Goal: Task Accomplishment & Management: Manage account settings

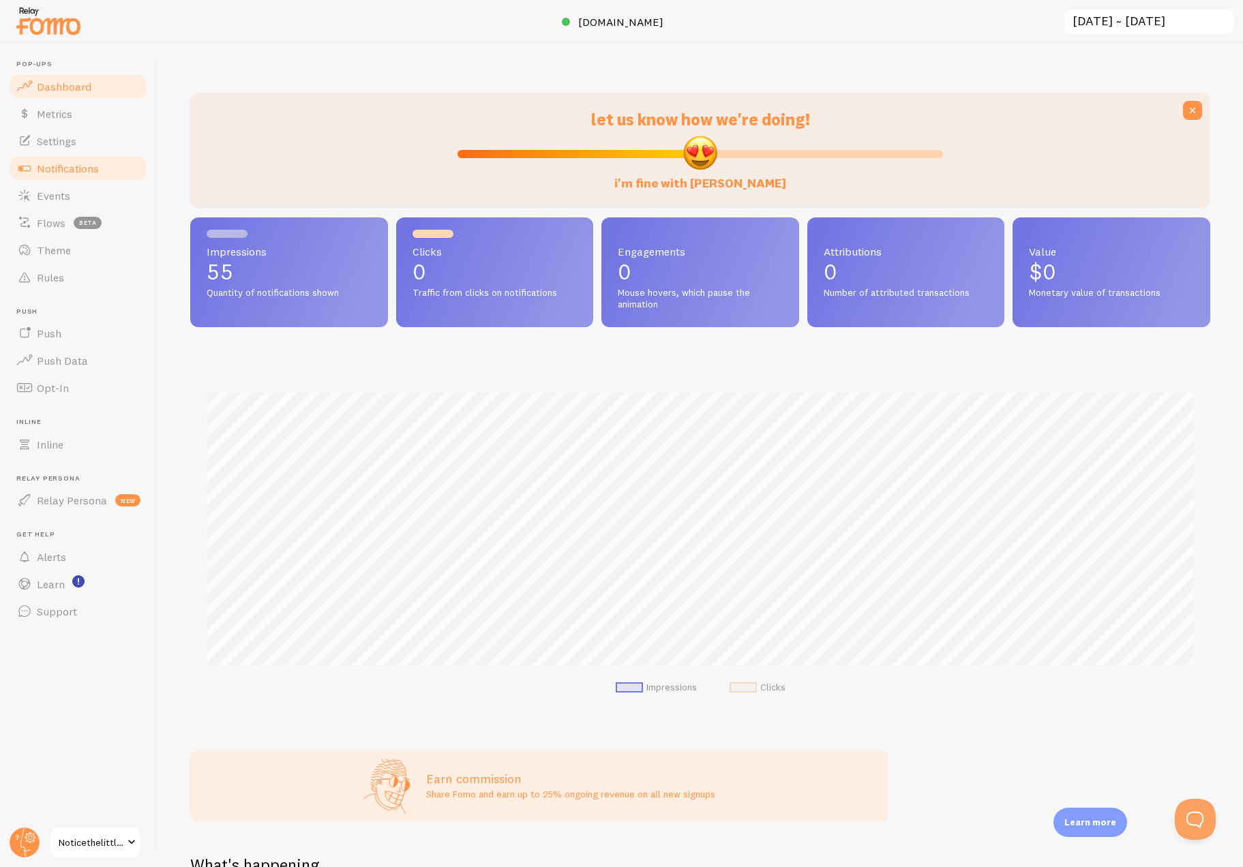
click at [57, 163] on span "Notifications" at bounding box center [68, 169] width 62 height 14
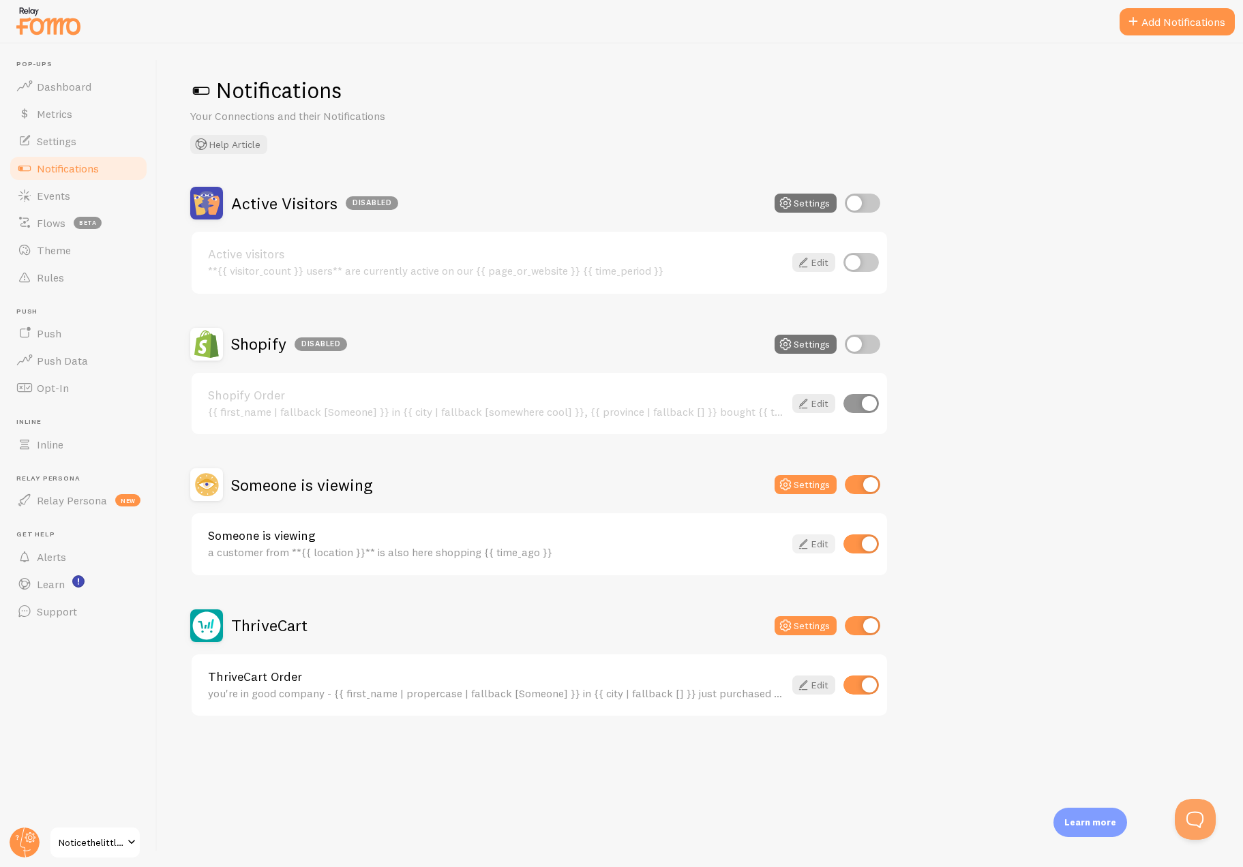
click at [814, 545] on link "Edit" at bounding box center [813, 544] width 43 height 19
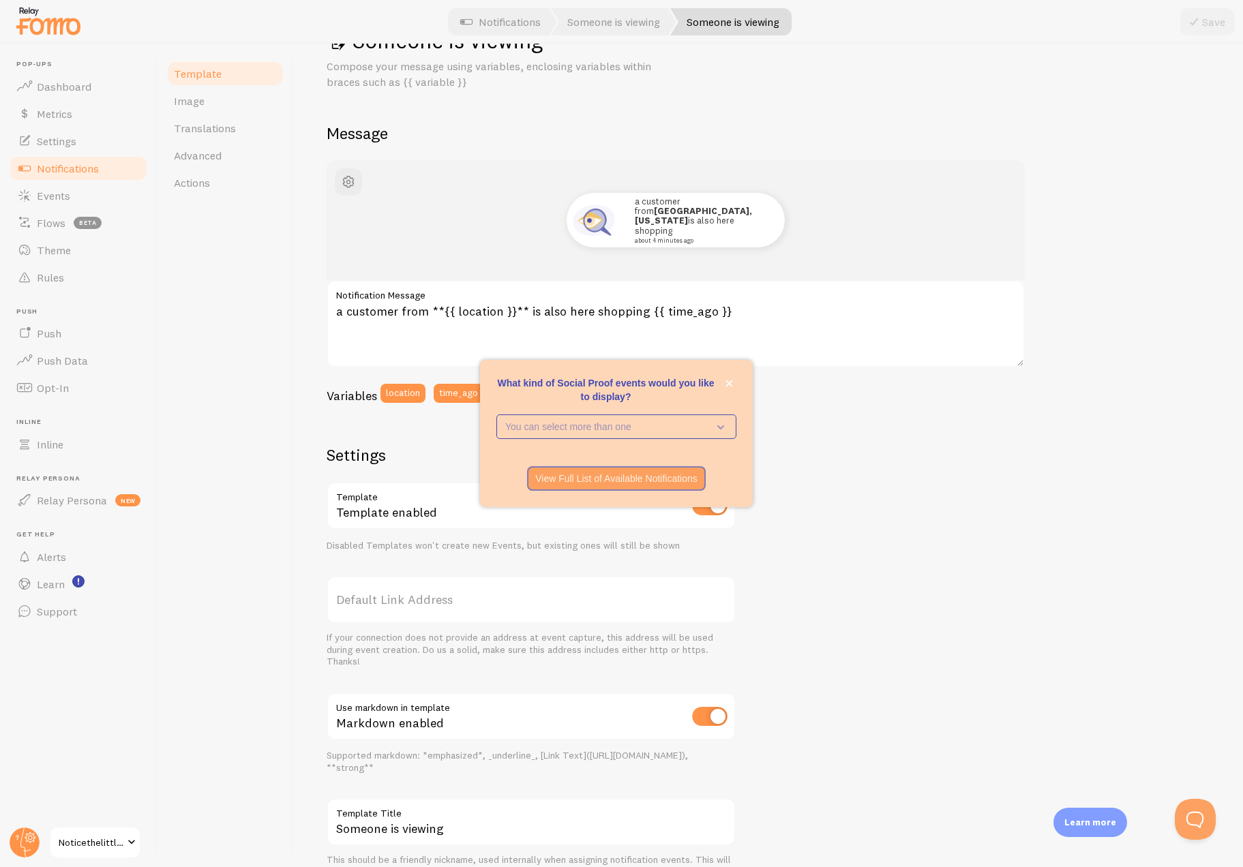
scroll to position [51, 0]
click at [644, 420] on p "You can select more than one" at bounding box center [606, 427] width 203 height 14
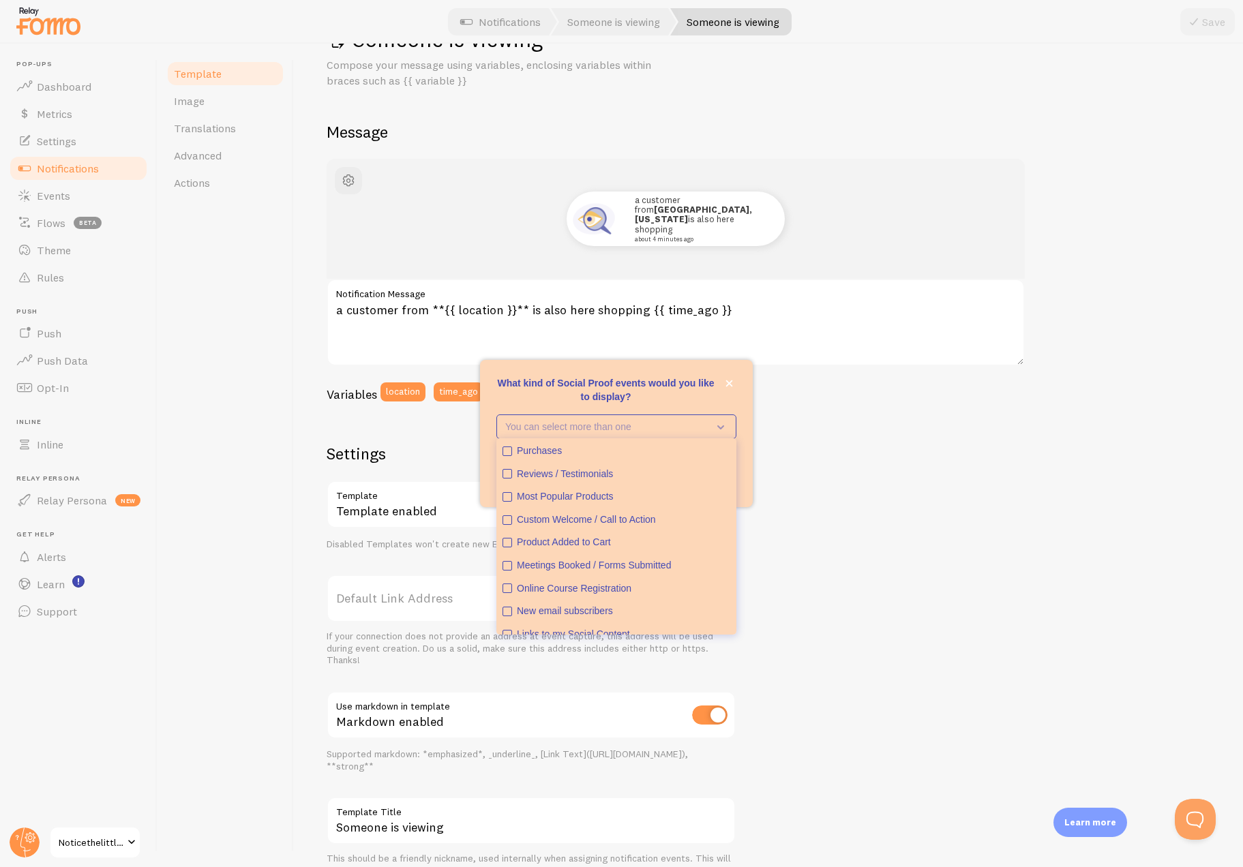
click at [843, 515] on div "a customer from [GEOGRAPHIC_DATA], [US_STATE] is also here shopping about 4 min…" at bounding box center [769, 518] width 884 height 719
click at [733, 382] on button "close," at bounding box center [729, 383] width 14 height 14
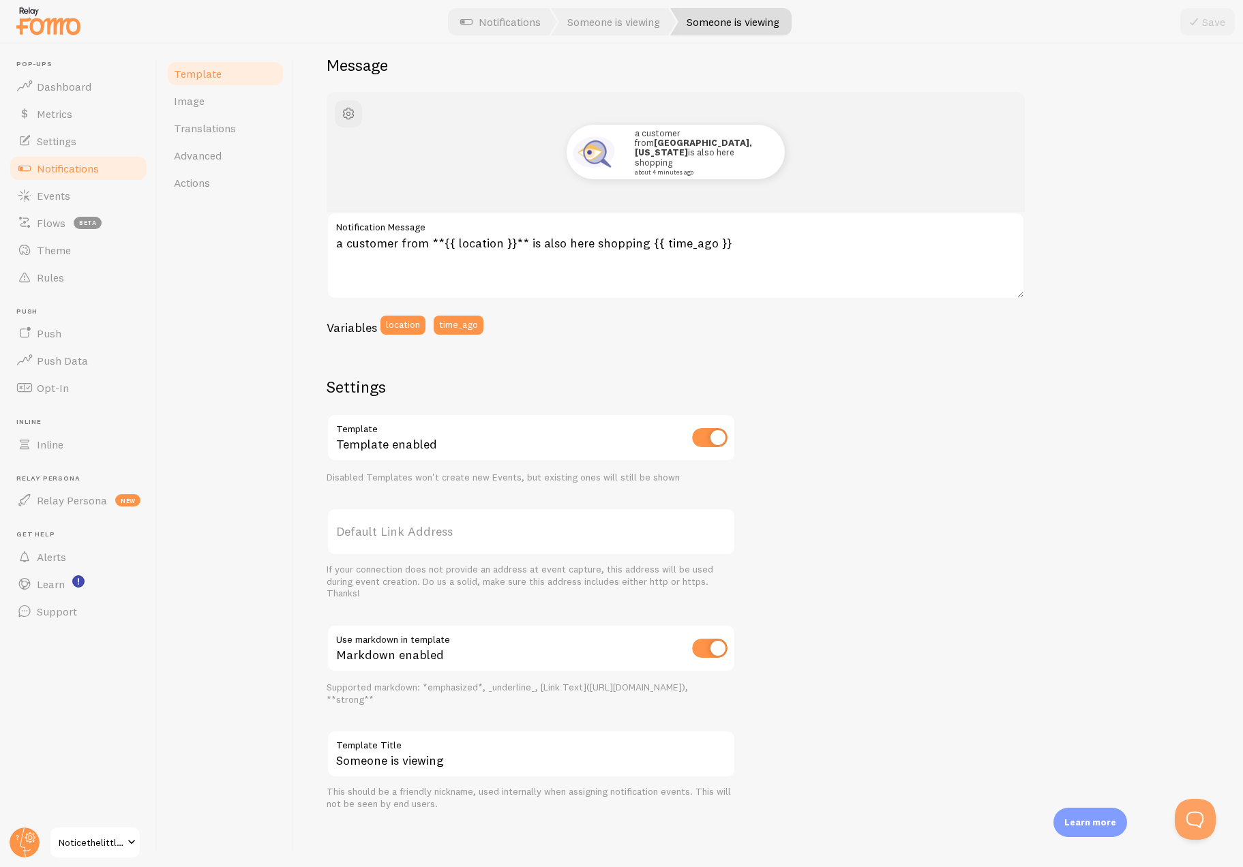
scroll to position [0, 0]
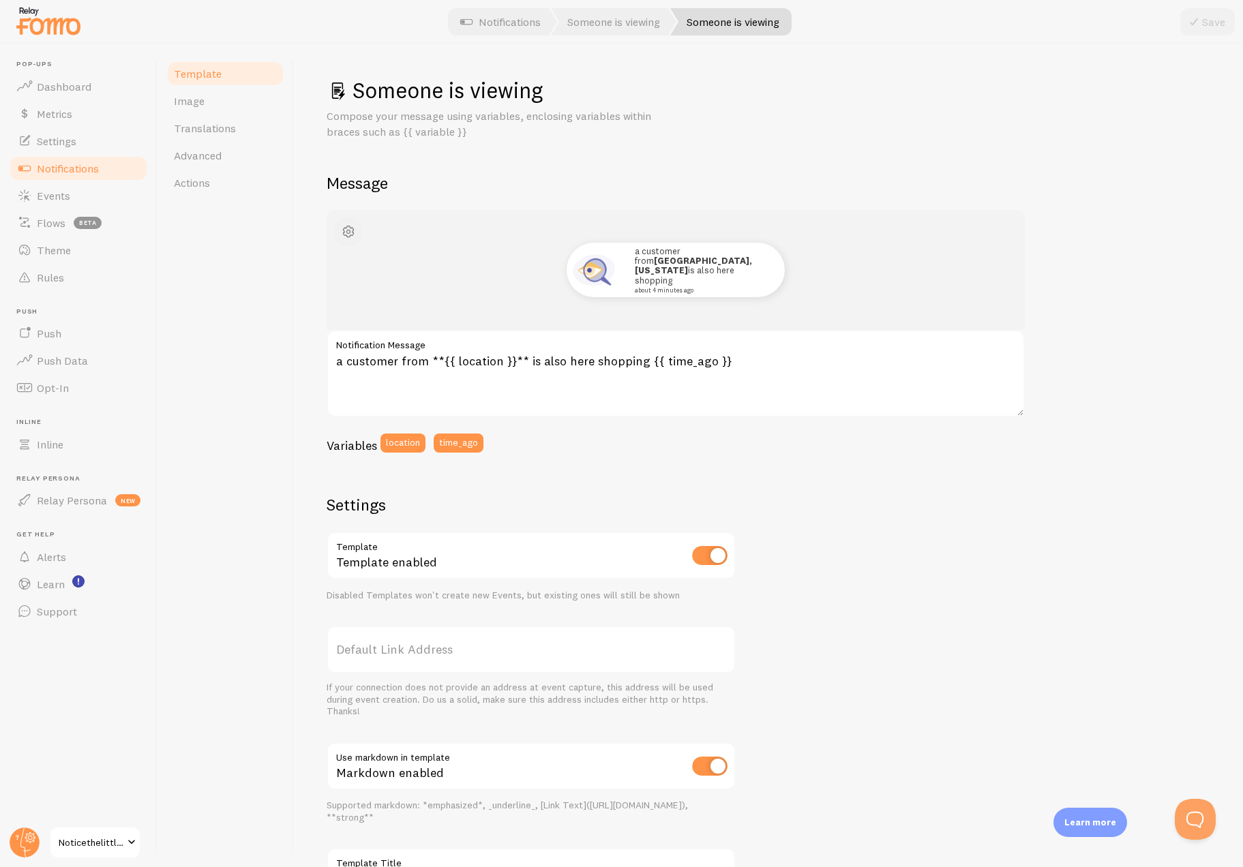
click at [350, 228] on span "button" at bounding box center [348, 232] width 16 height 16
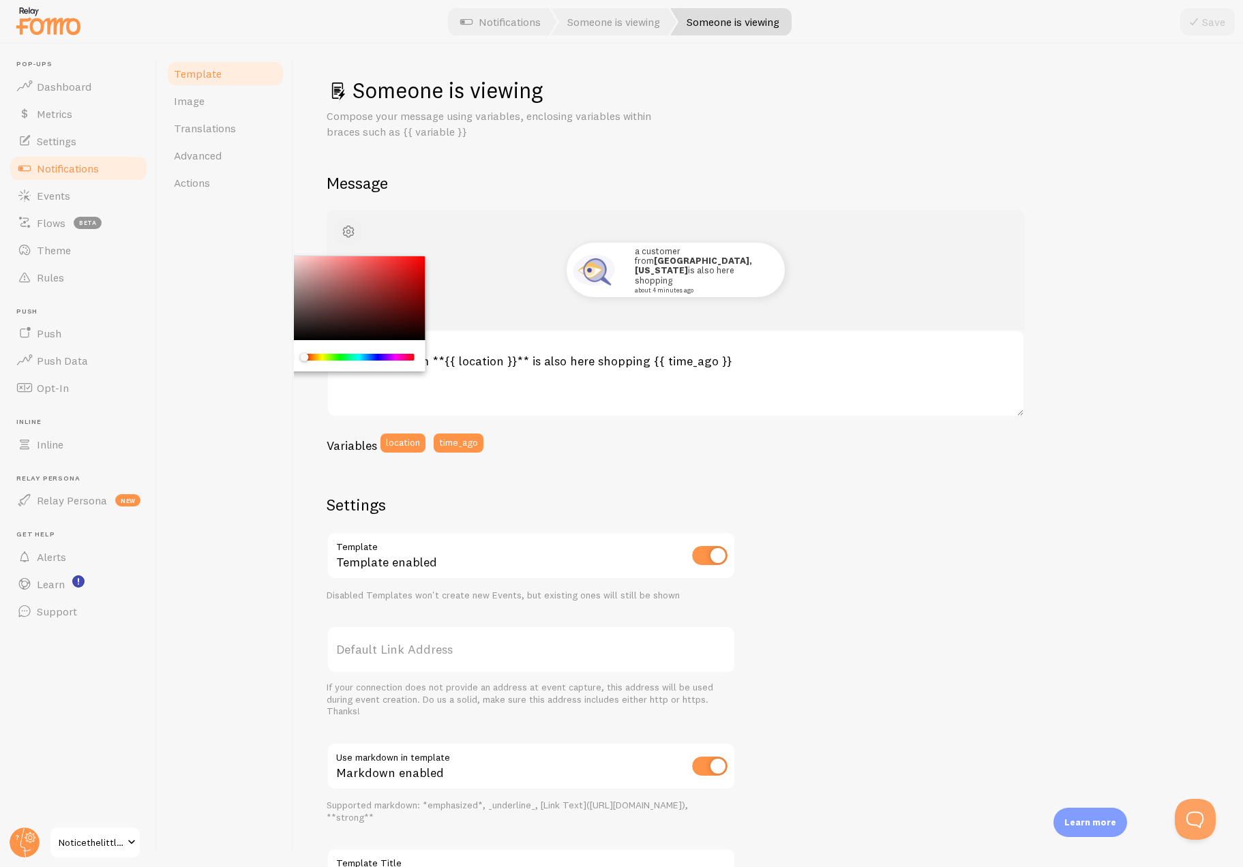
click at [350, 228] on span "button" at bounding box center [348, 232] width 16 height 16
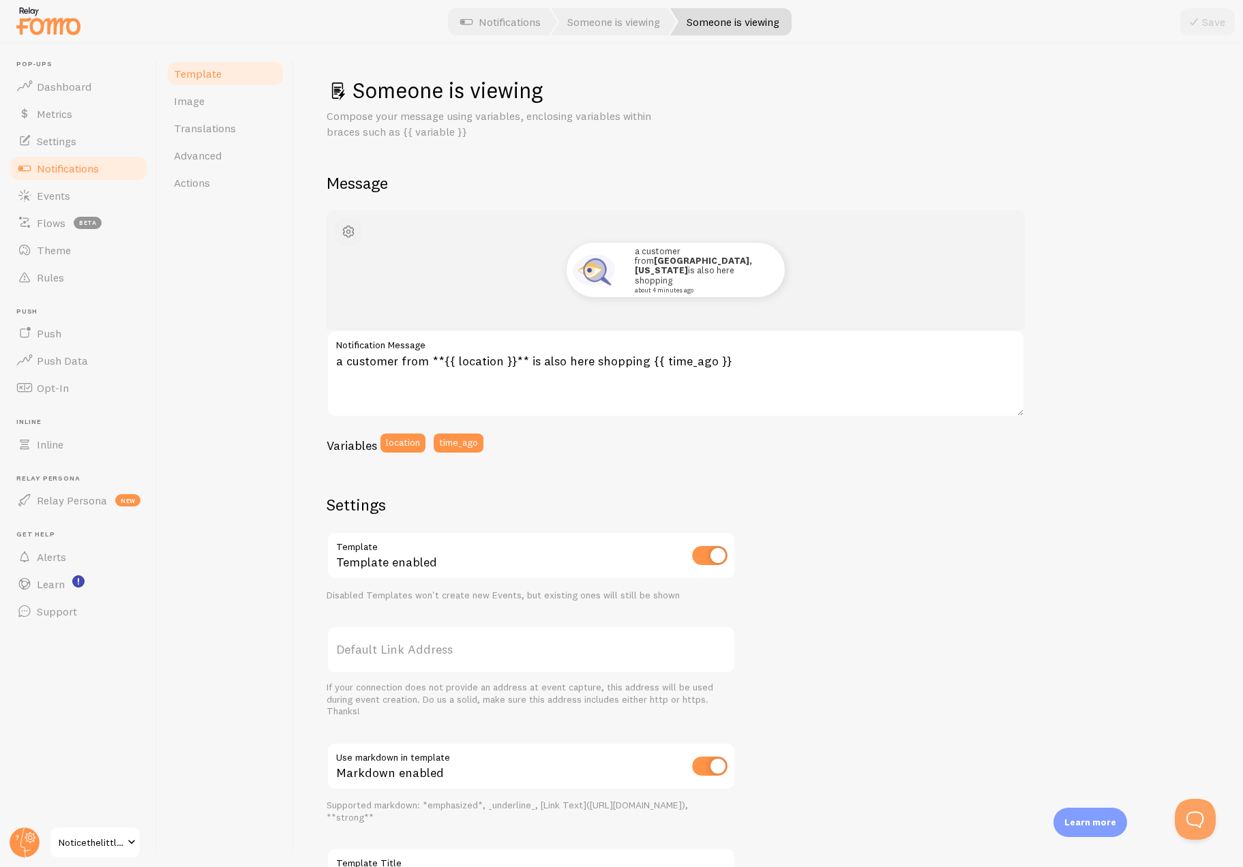
click at [342, 229] on span "button" at bounding box center [348, 232] width 16 height 16
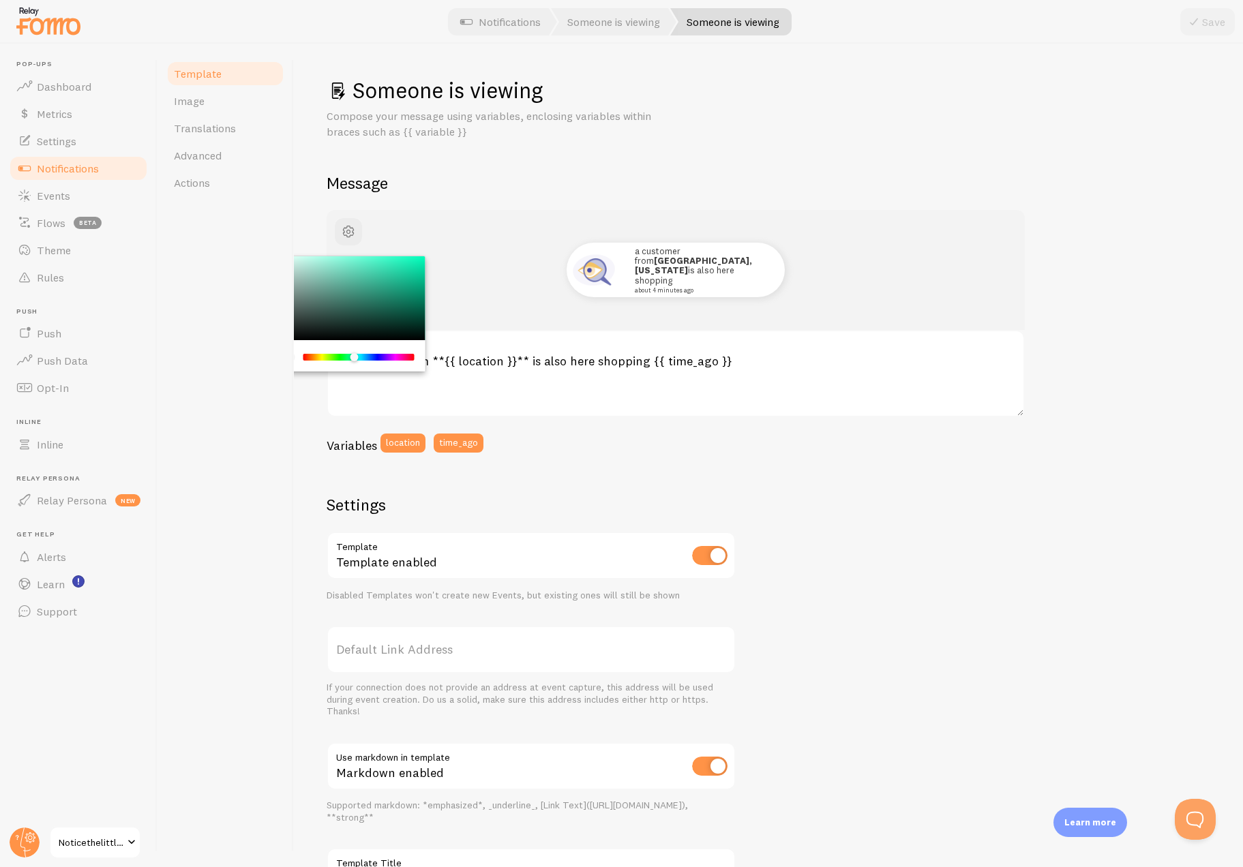
drag, startPoint x: 307, startPoint y: 357, endPoint x: 354, endPoint y: 360, distance: 46.5
click at [354, 360] on div "Chrome color picker" at bounding box center [354, 357] width 8 height 8
click at [323, 259] on div "Chrome color picker" at bounding box center [348, 298] width 153 height 85
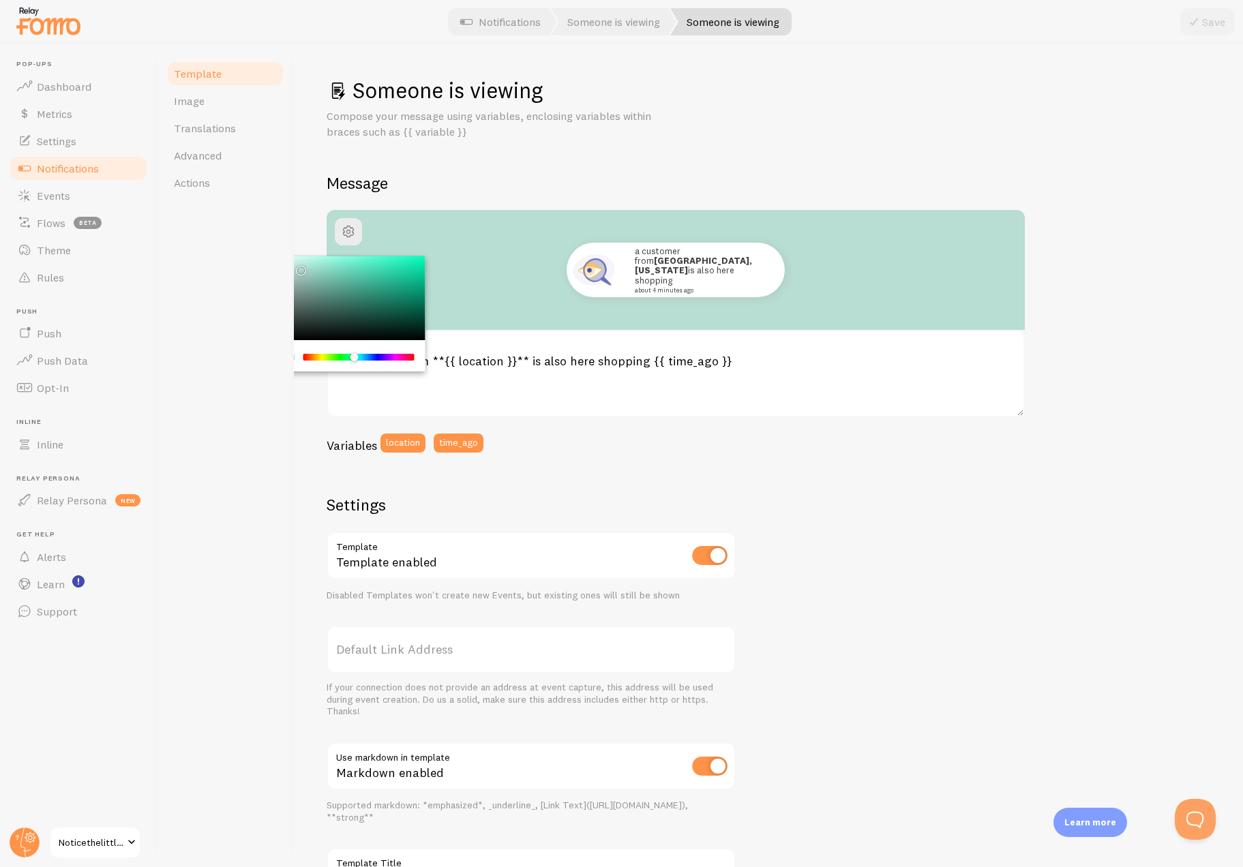
drag, startPoint x: 325, startPoint y: 262, endPoint x: 298, endPoint y: 267, distance: 27.0
click at [298, 267] on div "Chrome color picker" at bounding box center [301, 271] width 8 height 8
click at [307, 212] on div "Someone is viewing Compose your message using variables, enclosing variables wi…" at bounding box center [768, 456] width 949 height 824
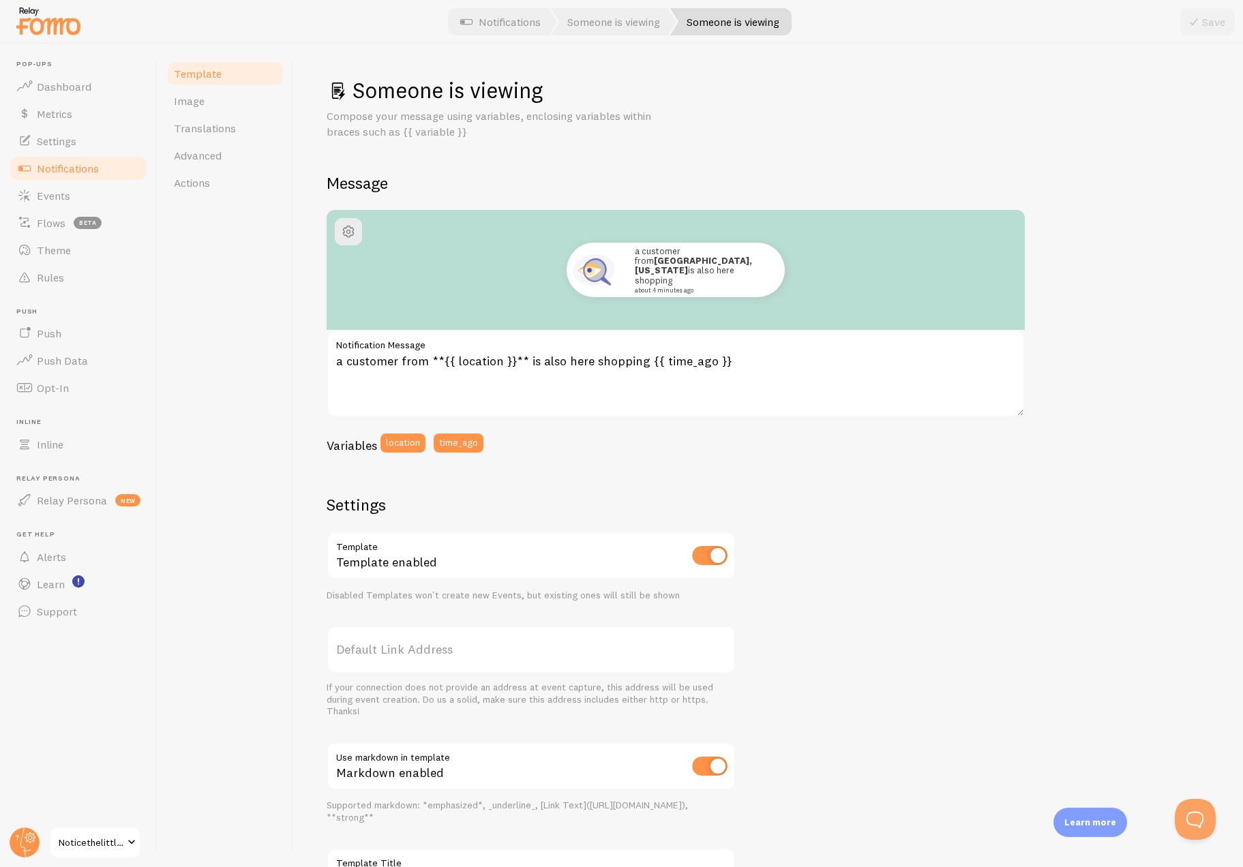
click at [803, 110] on div "Compose your message using variables, enclosing variables within braces such as…" at bounding box center [769, 123] width 884 height 31
click at [1203, 22] on div "Save" at bounding box center [1207, 21] width 55 height 27
click at [597, 275] on img at bounding box center [593, 269] width 49 height 49
click at [200, 102] on span "Image" at bounding box center [189, 101] width 31 height 14
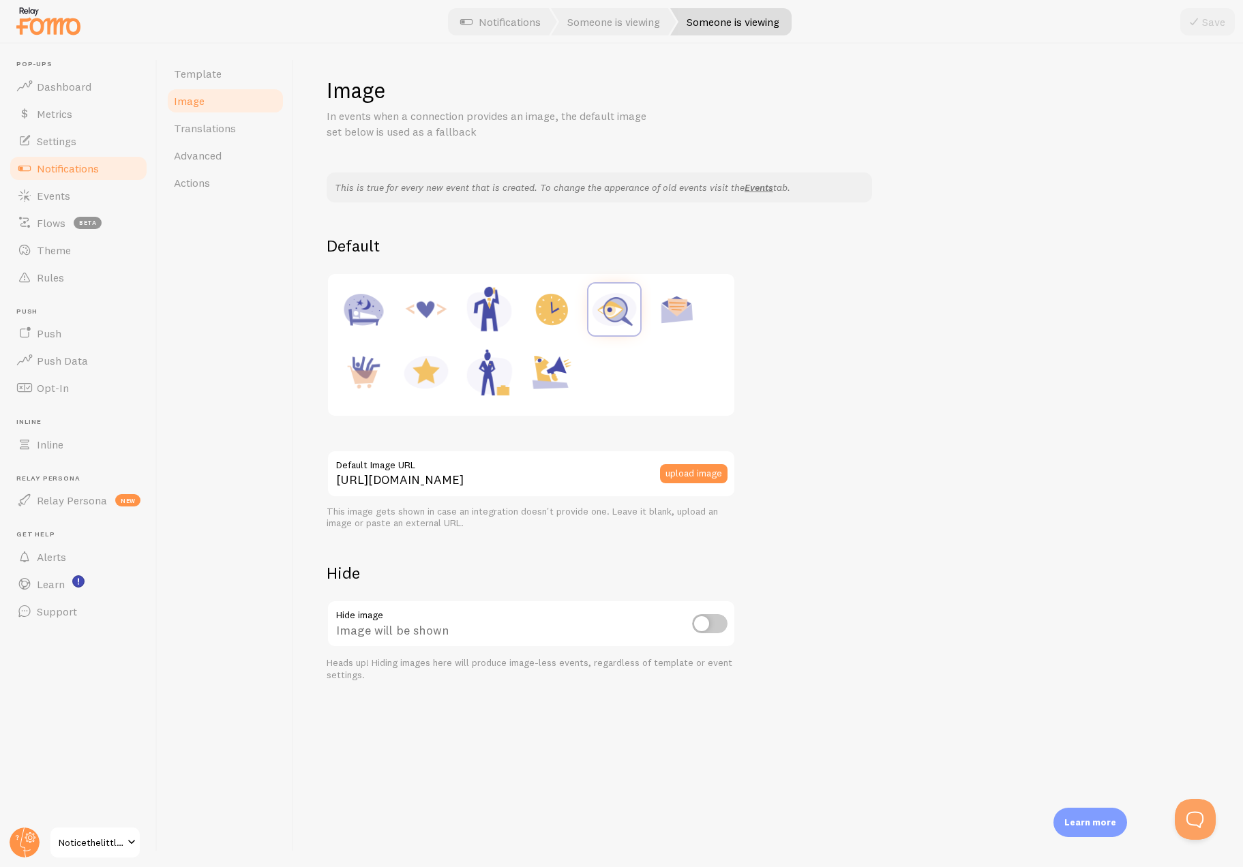
click at [425, 316] on img at bounding box center [426, 310] width 52 height 52
type input "[URL][DOMAIN_NAME]"
click at [1191, 25] on icon at bounding box center [1194, 22] width 16 height 16
click at [211, 132] on span "Translations" at bounding box center [205, 128] width 62 height 14
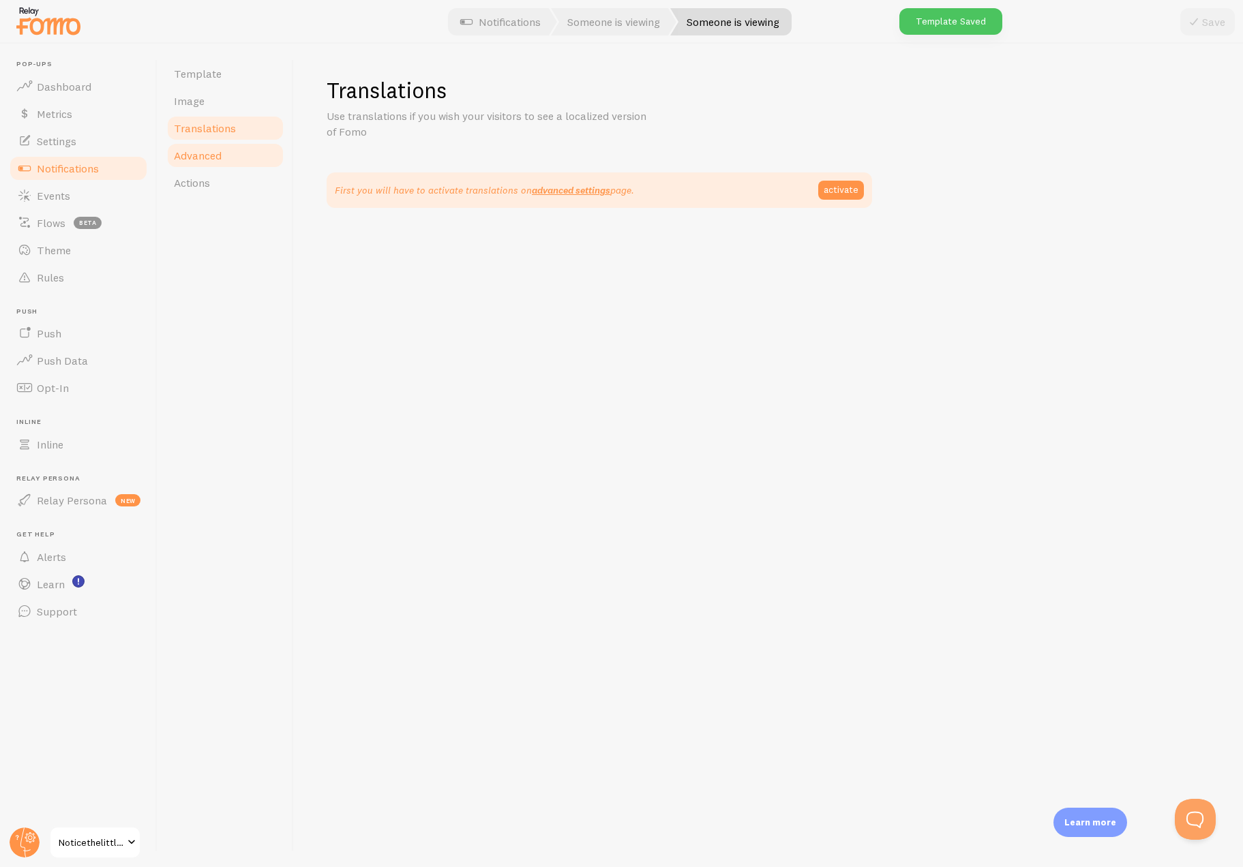
click at [210, 155] on span "Advanced" at bounding box center [198, 156] width 48 height 14
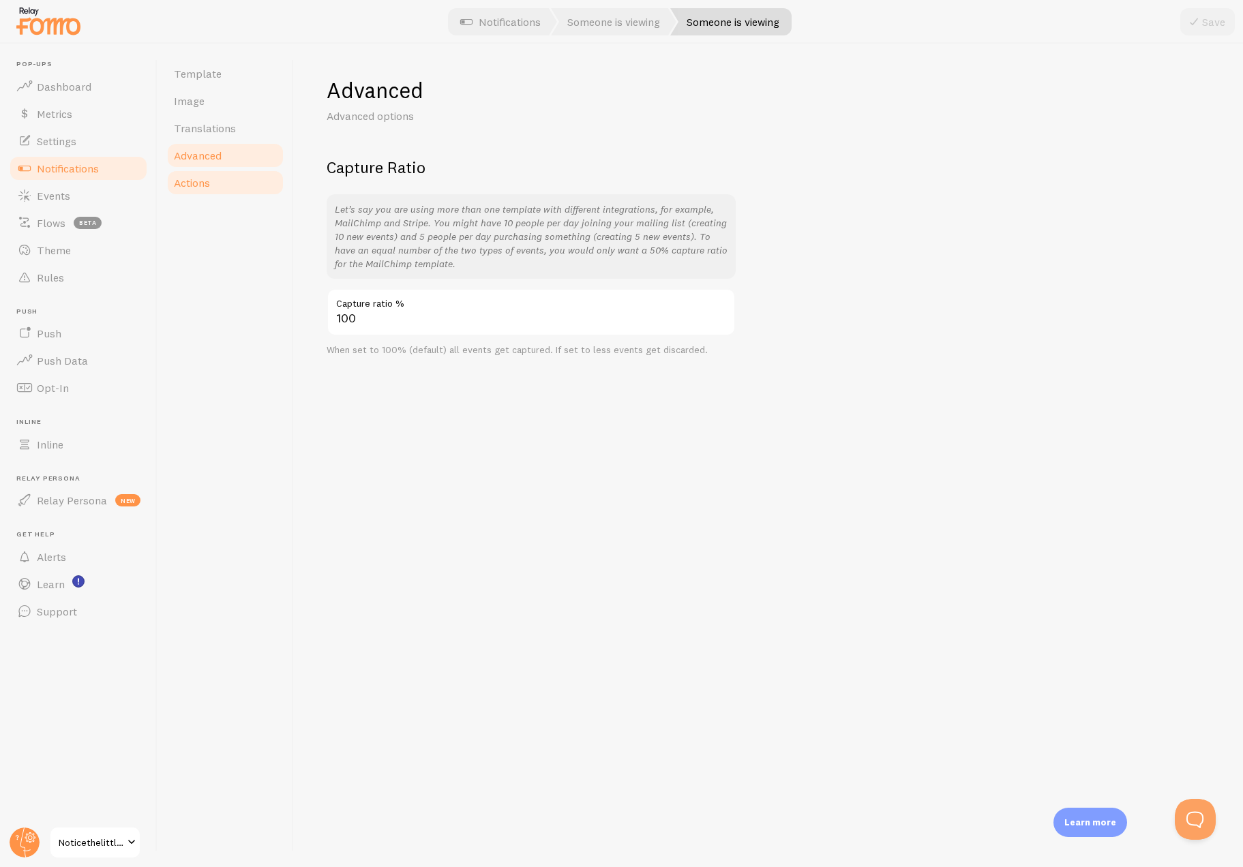
click at [207, 182] on span "Actions" at bounding box center [192, 183] width 36 height 14
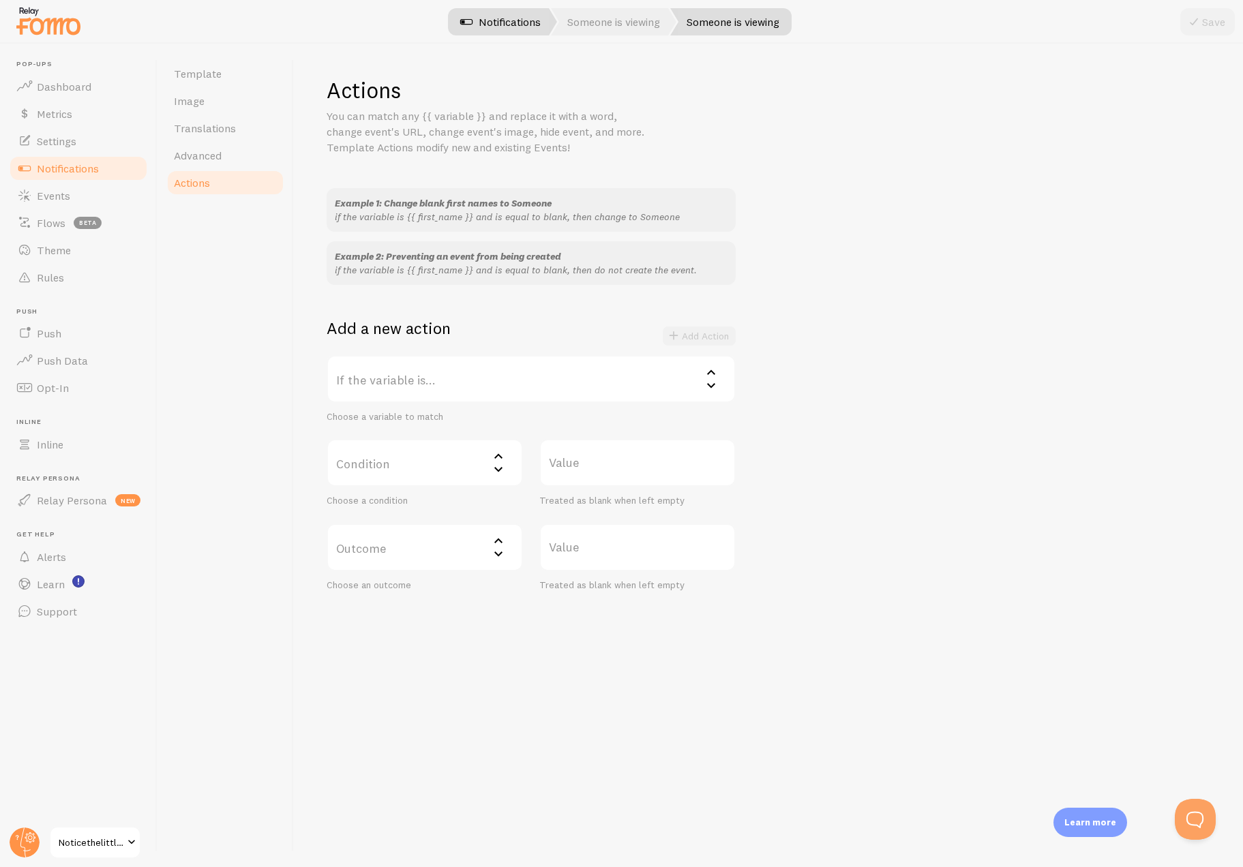
click at [509, 19] on link "Notifications" at bounding box center [500, 21] width 113 height 27
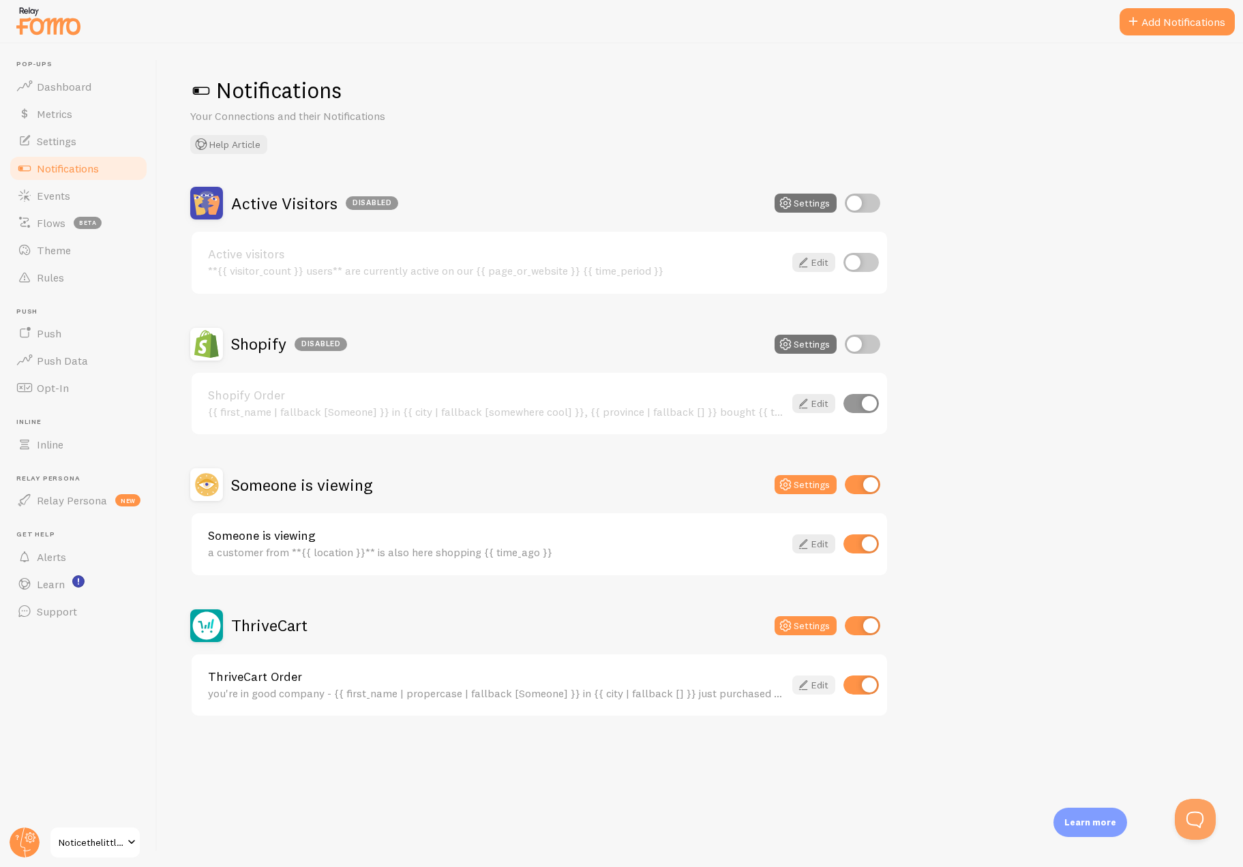
click at [815, 684] on link "Edit" at bounding box center [813, 685] width 43 height 19
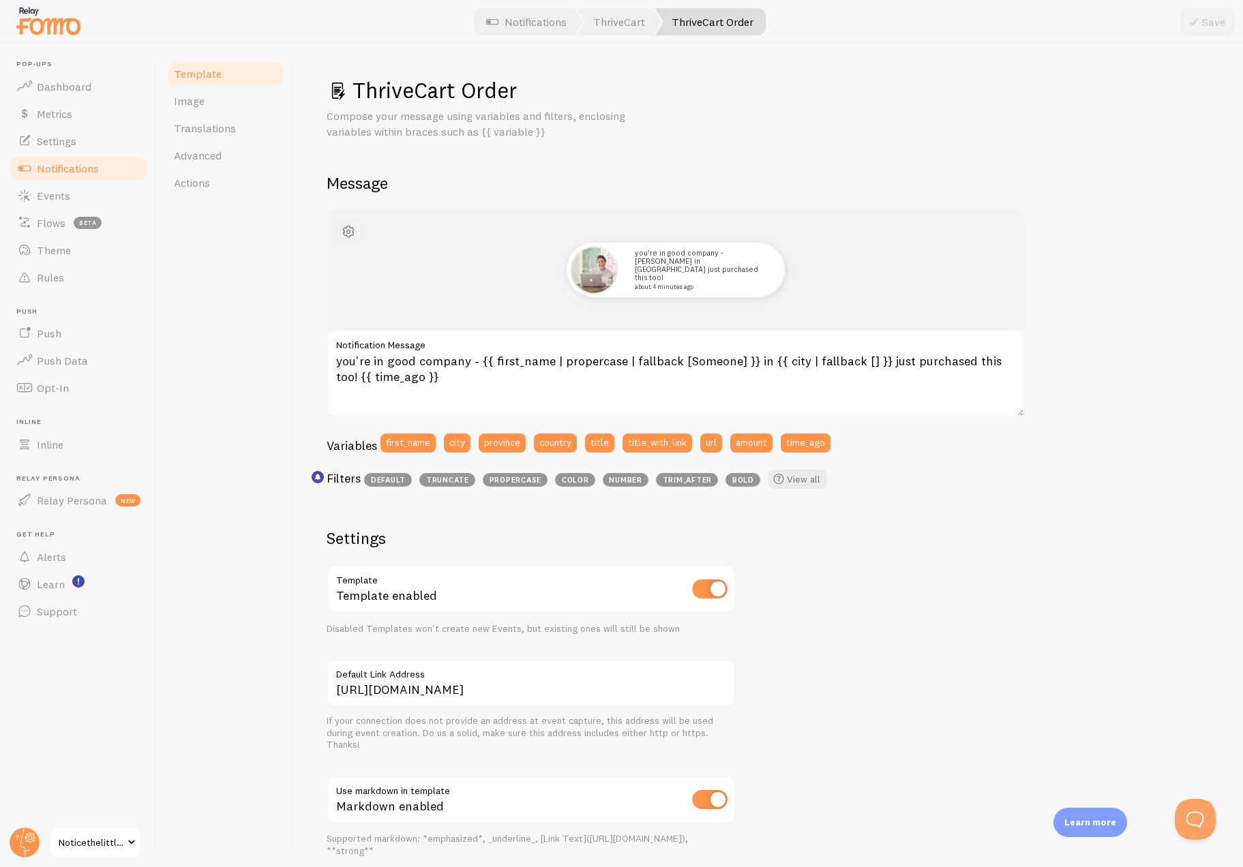
click at [344, 228] on span "button" at bounding box center [348, 232] width 16 height 16
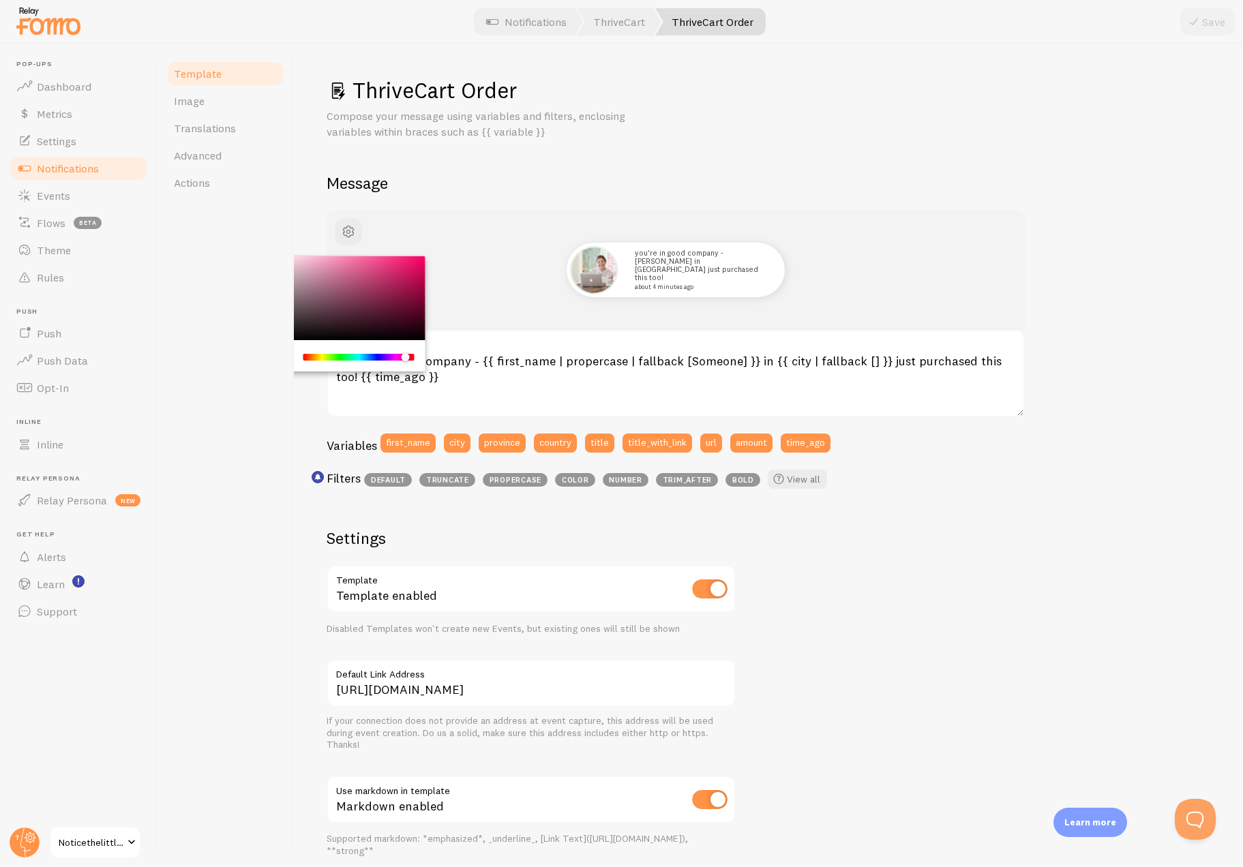
drag, startPoint x: 304, startPoint y: 358, endPoint x: 406, endPoint y: 351, distance: 101.8
click at [406, 351] on div "Chrome color picker" at bounding box center [358, 357] width 111 height 12
click at [389, 256] on div "Chrome color picker" at bounding box center [348, 298] width 153 height 85
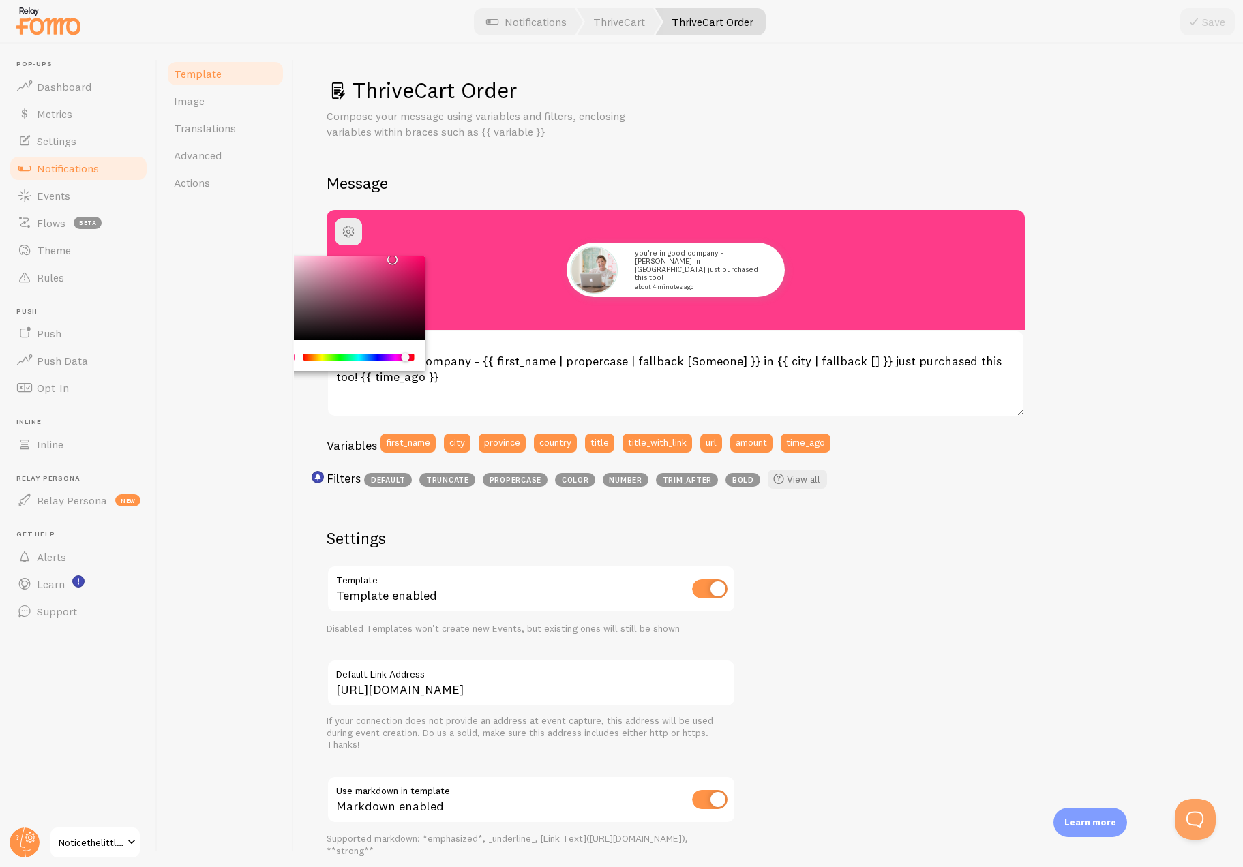
click at [719, 131] on div "Compose your message using variables and filters, enclosing variables within br…" at bounding box center [769, 123] width 884 height 31
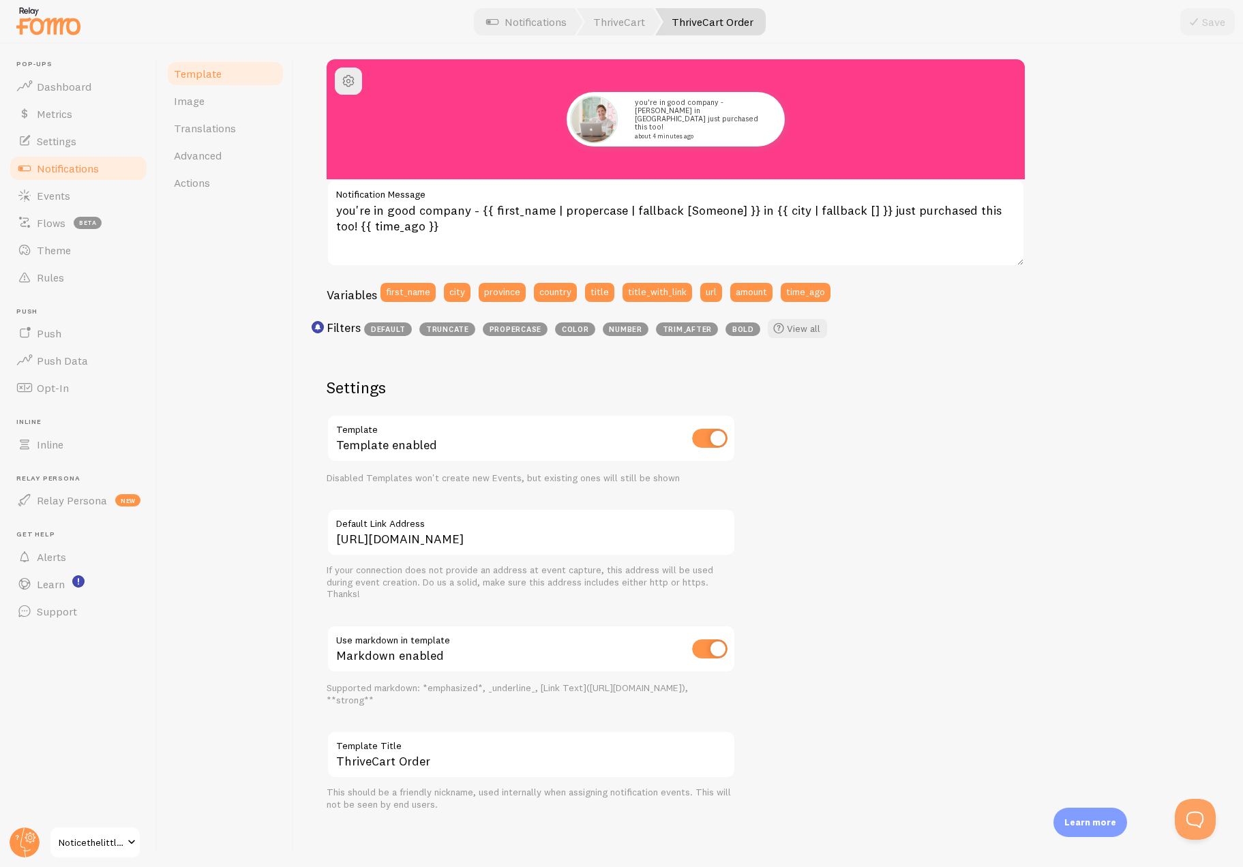
scroll to position [151, 0]
click at [196, 99] on span "Image" at bounding box center [189, 101] width 31 height 14
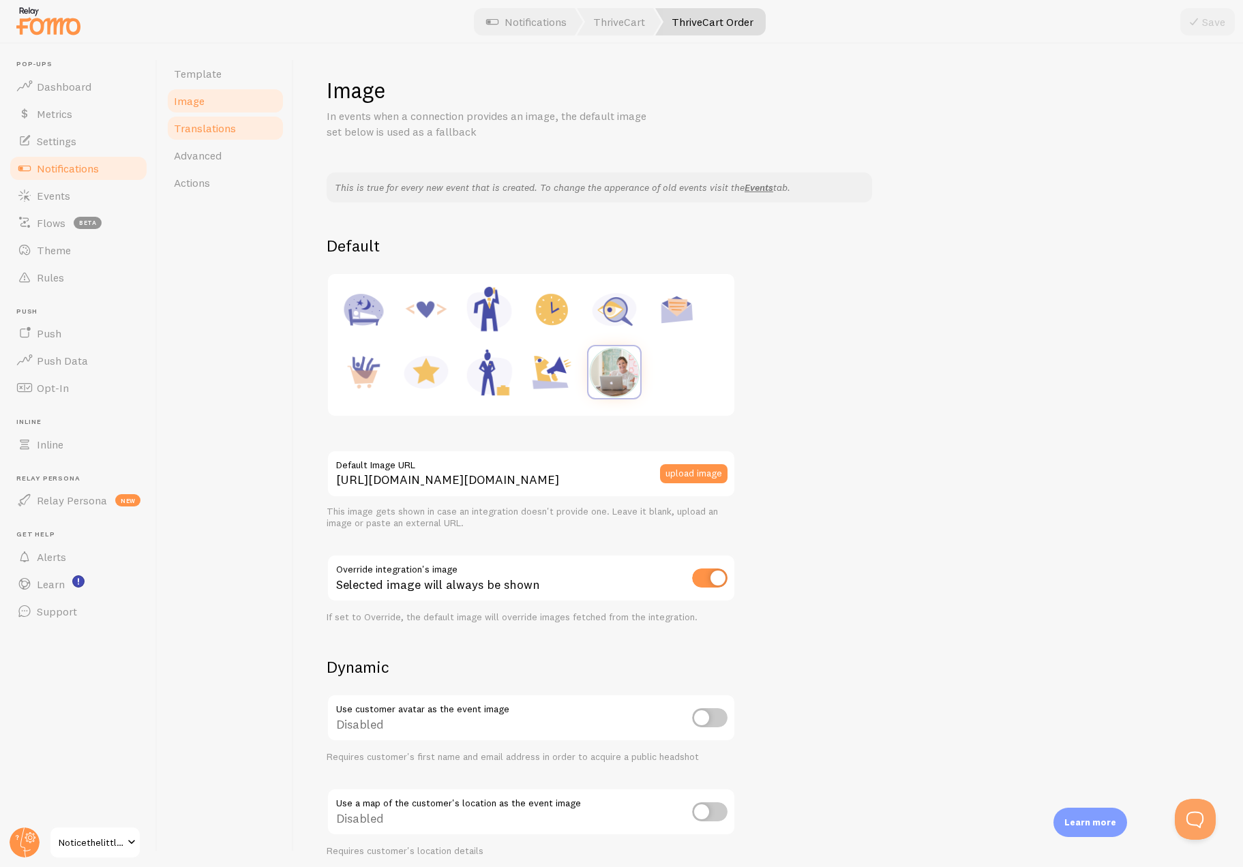
click at [199, 125] on span "Translations" at bounding box center [205, 128] width 62 height 14
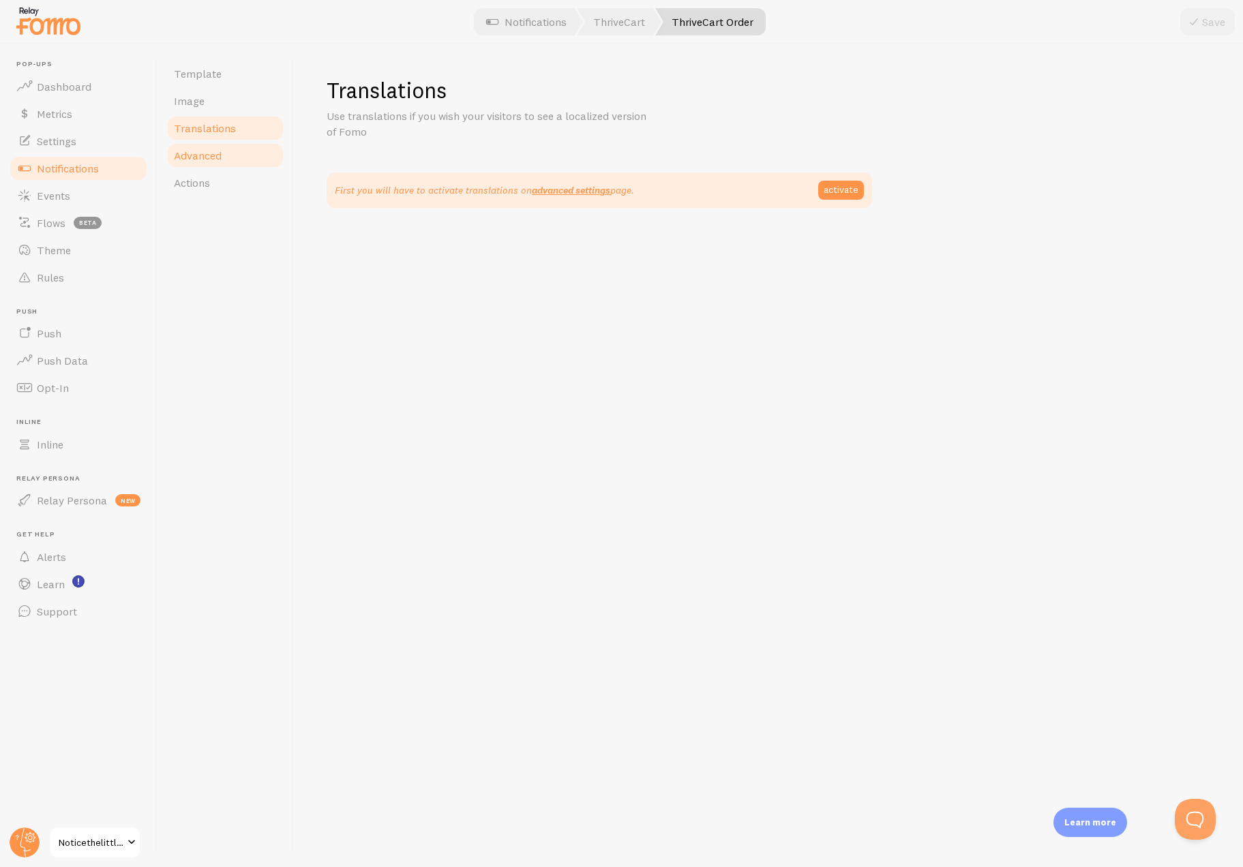
click at [199, 153] on span "Advanced" at bounding box center [198, 156] width 48 height 14
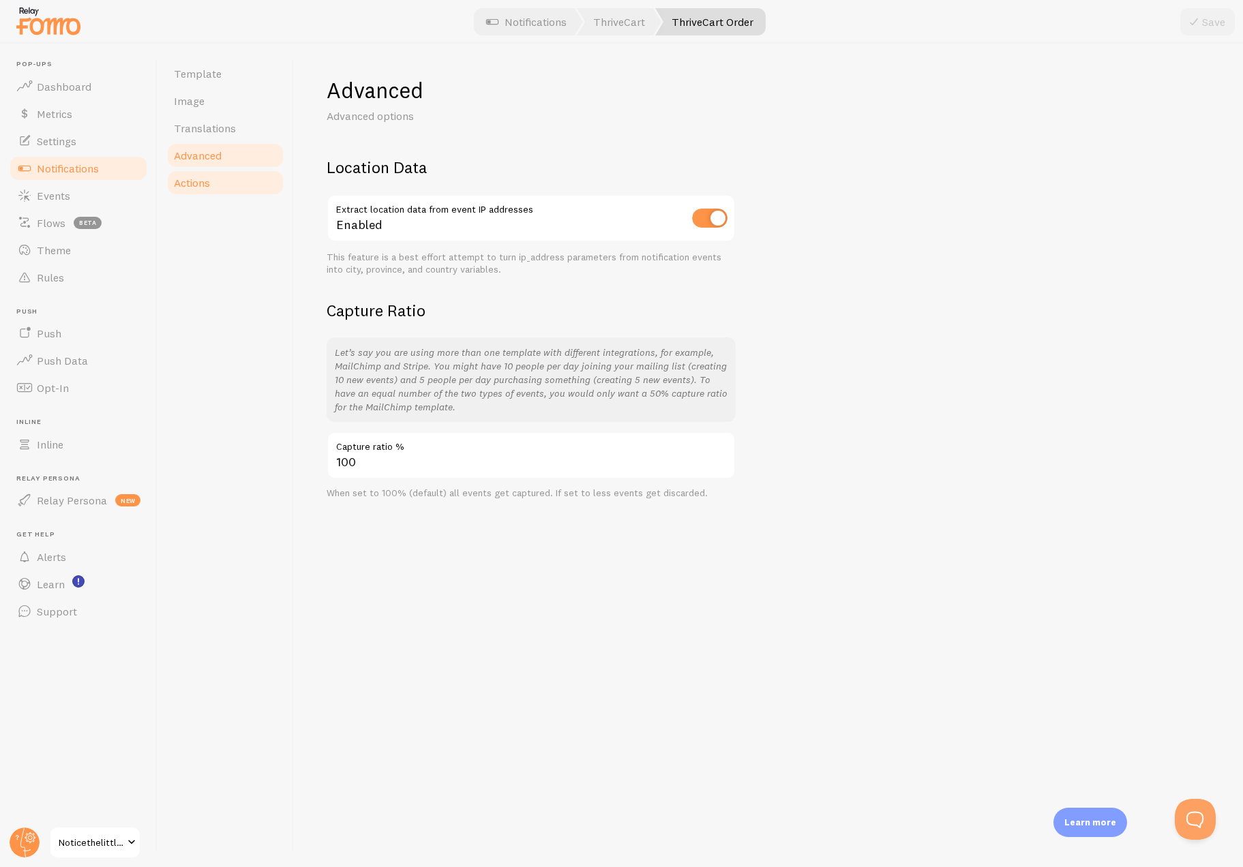
click at [198, 182] on span "Actions" at bounding box center [192, 183] width 36 height 14
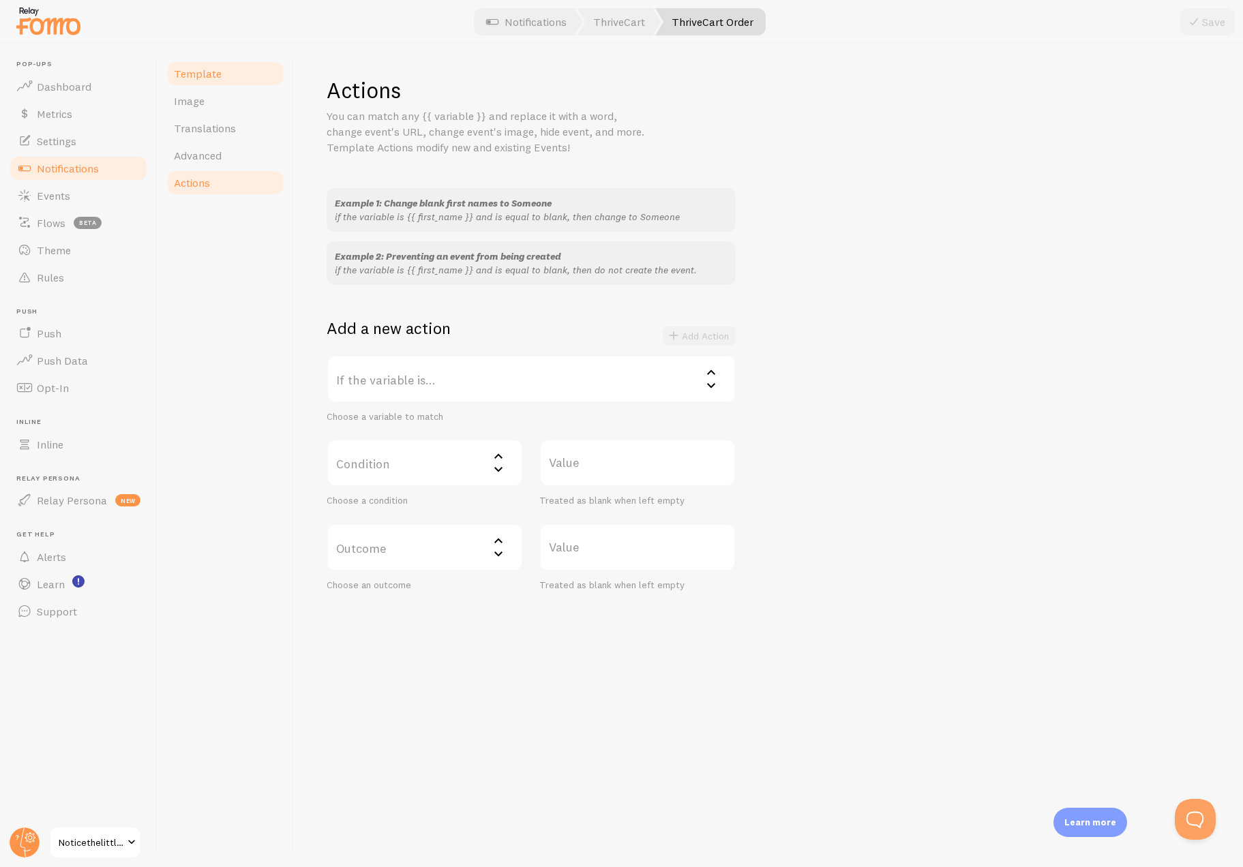
click at [190, 67] on span "Template" at bounding box center [198, 74] width 48 height 14
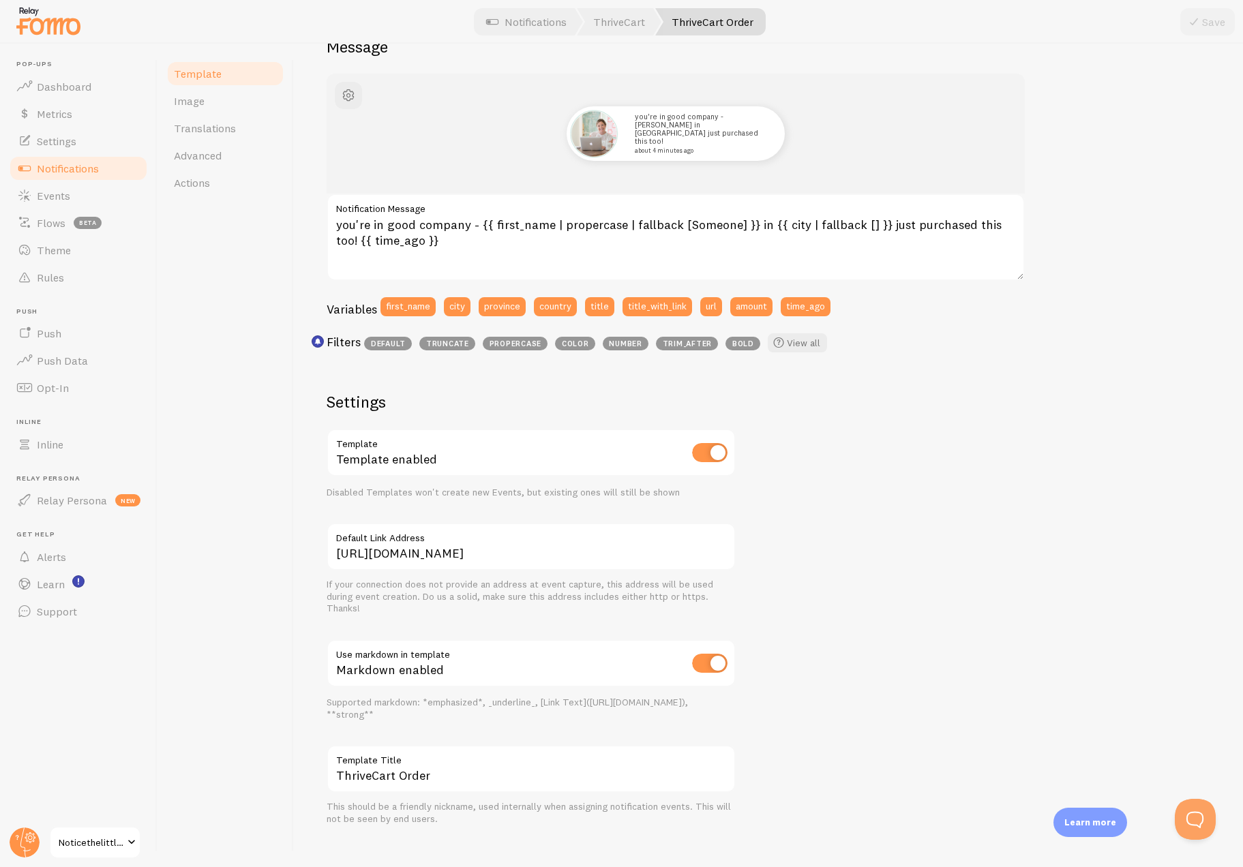
scroll to position [151, 0]
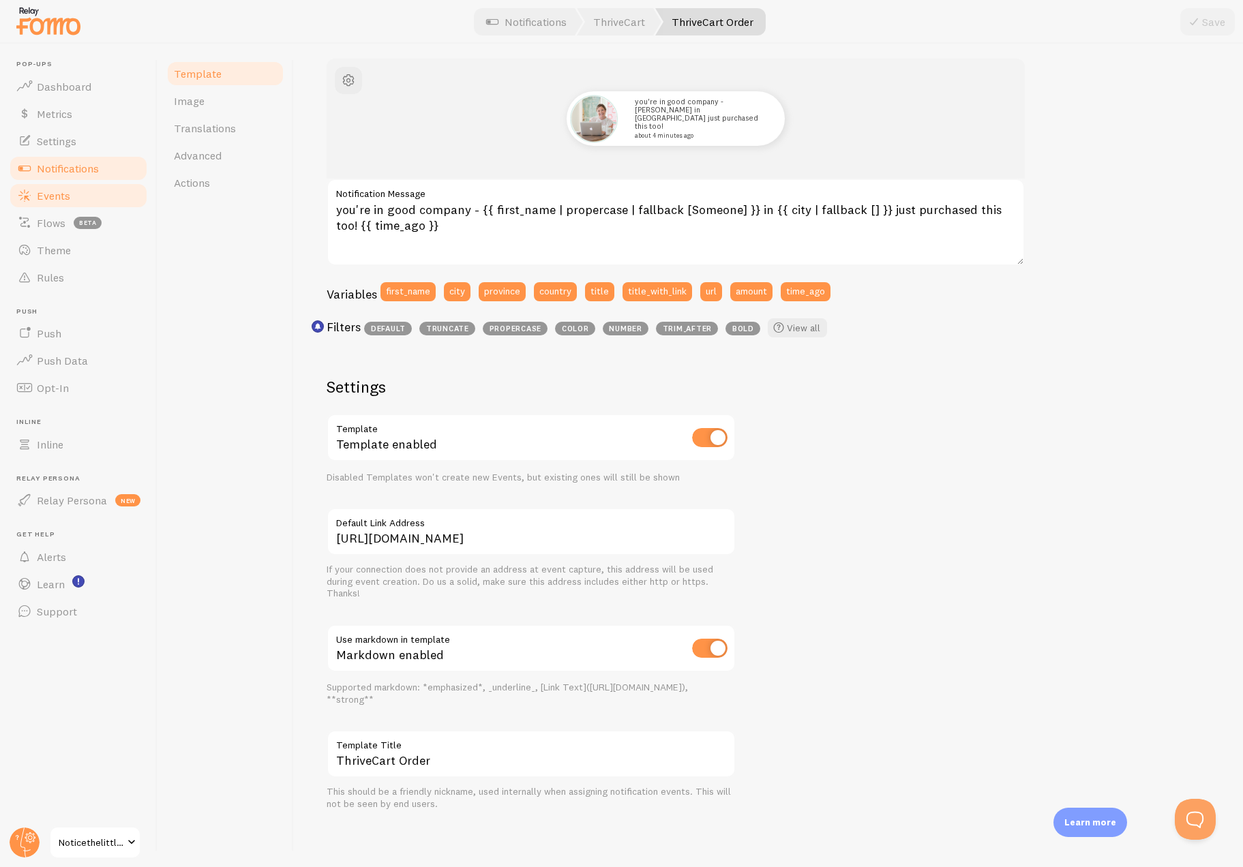
click at [41, 198] on span "Events" at bounding box center [53, 196] width 33 height 14
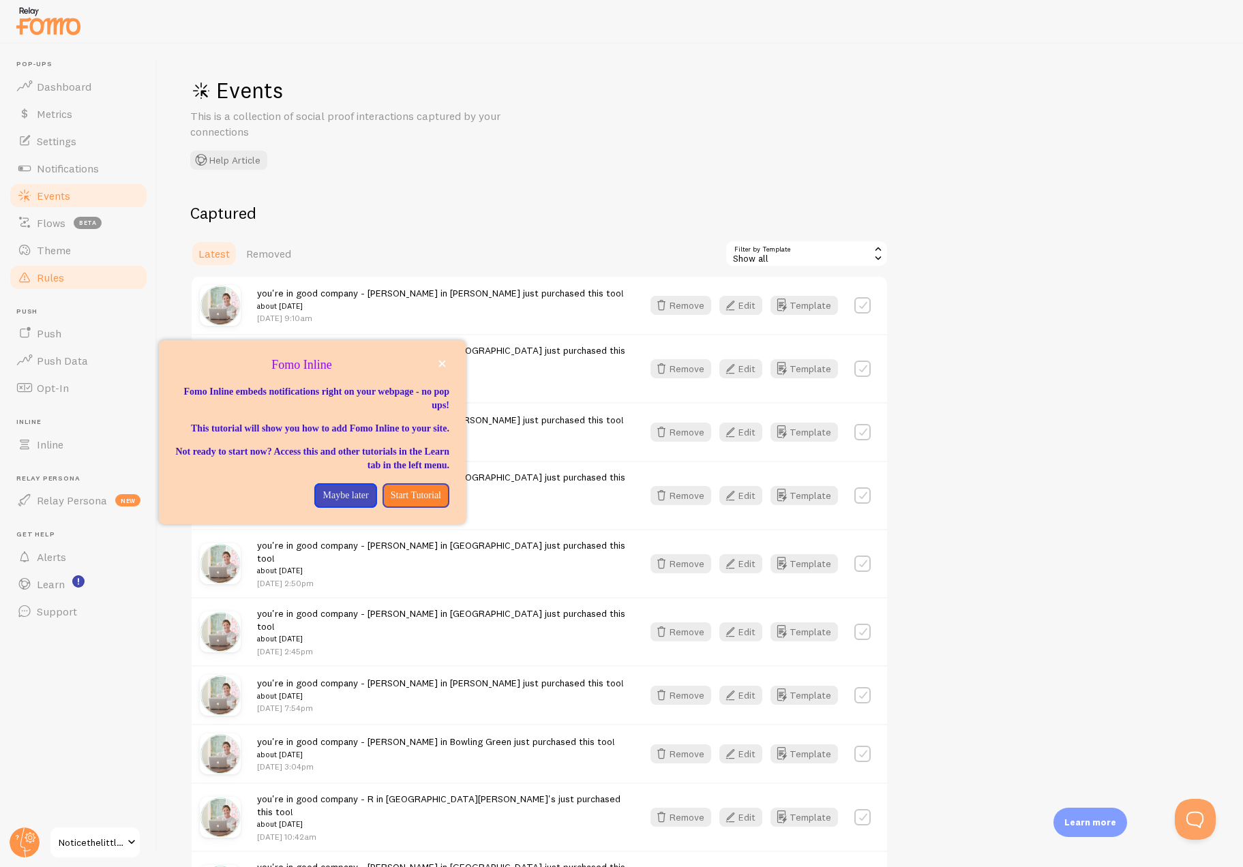
click at [39, 279] on span "Rules" at bounding box center [50, 278] width 27 height 14
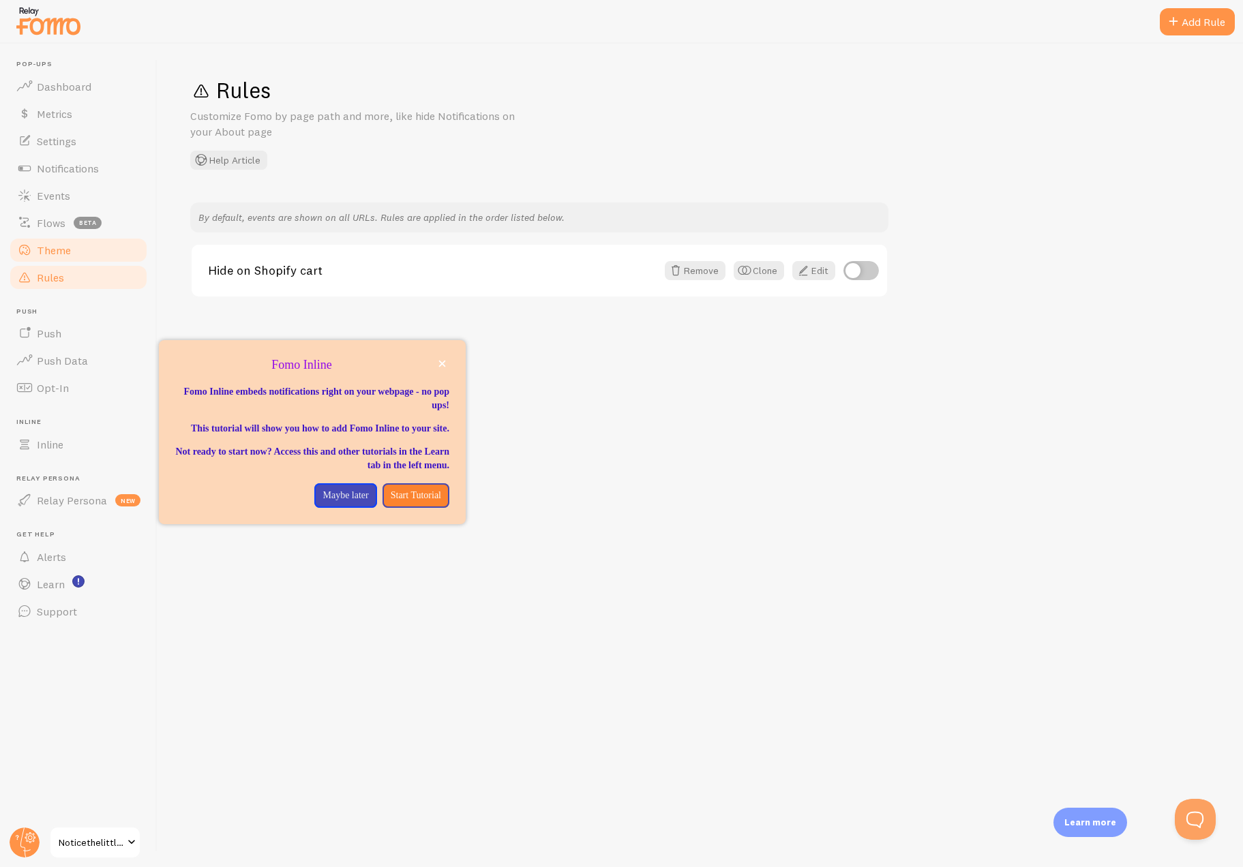
click at [42, 256] on span "Theme" at bounding box center [54, 250] width 34 height 14
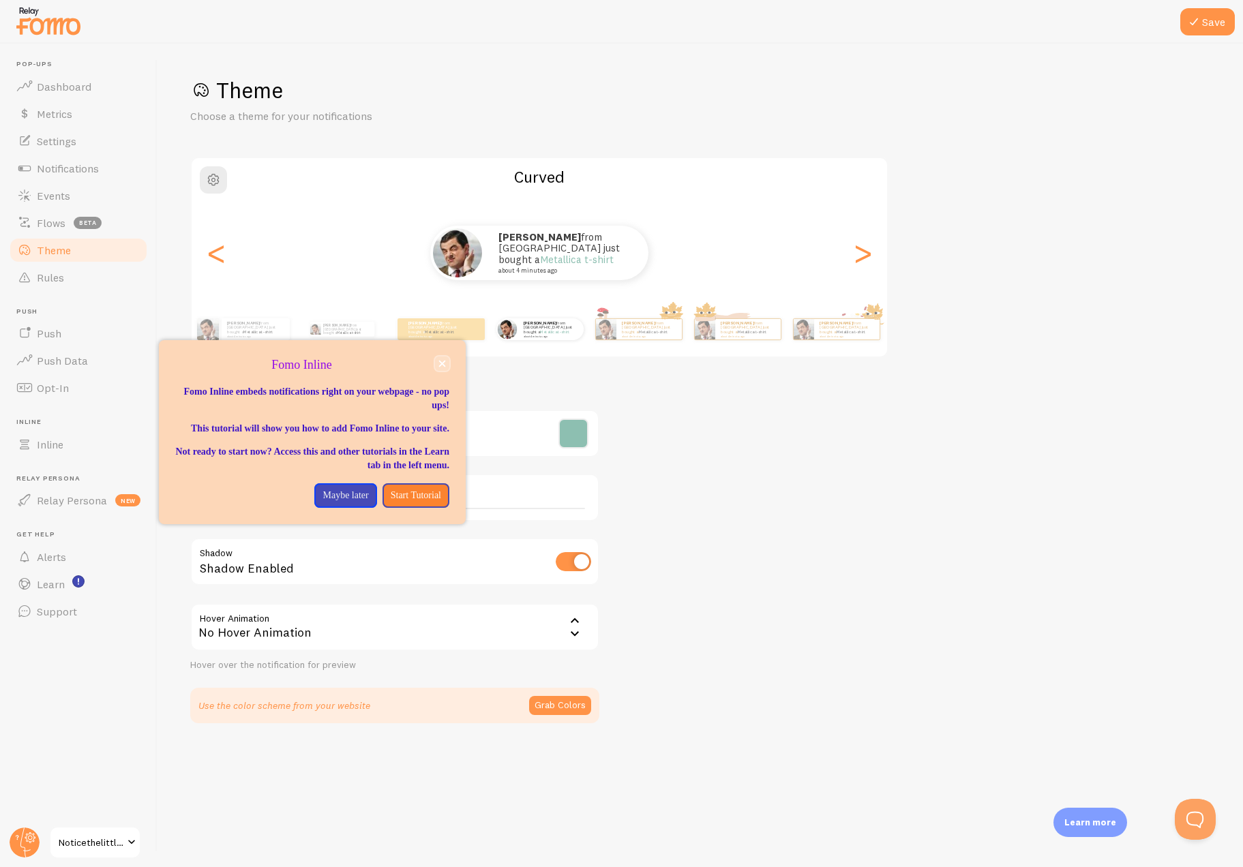
click at [446, 369] on button "close," at bounding box center [442, 364] width 14 height 14
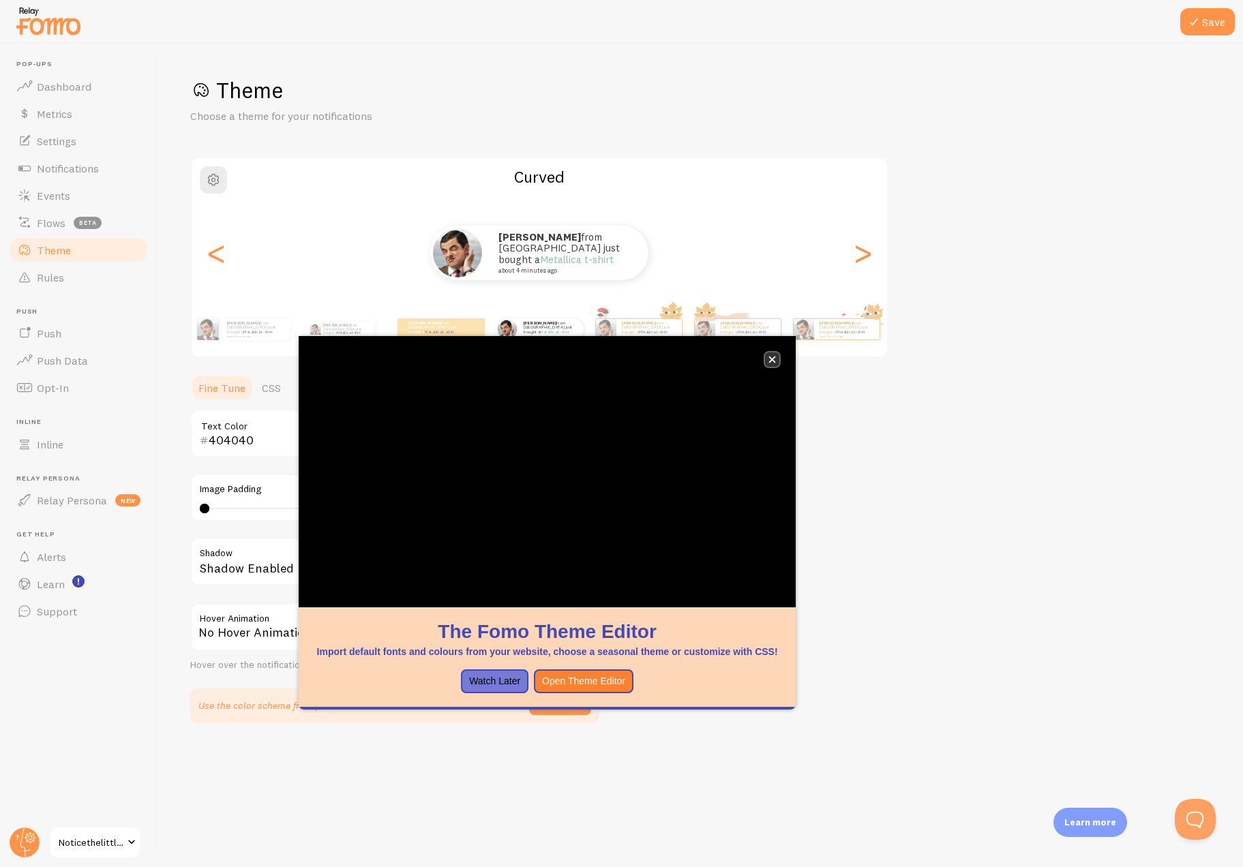
click at [770, 361] on icon "close," at bounding box center [771, 359] width 7 height 7
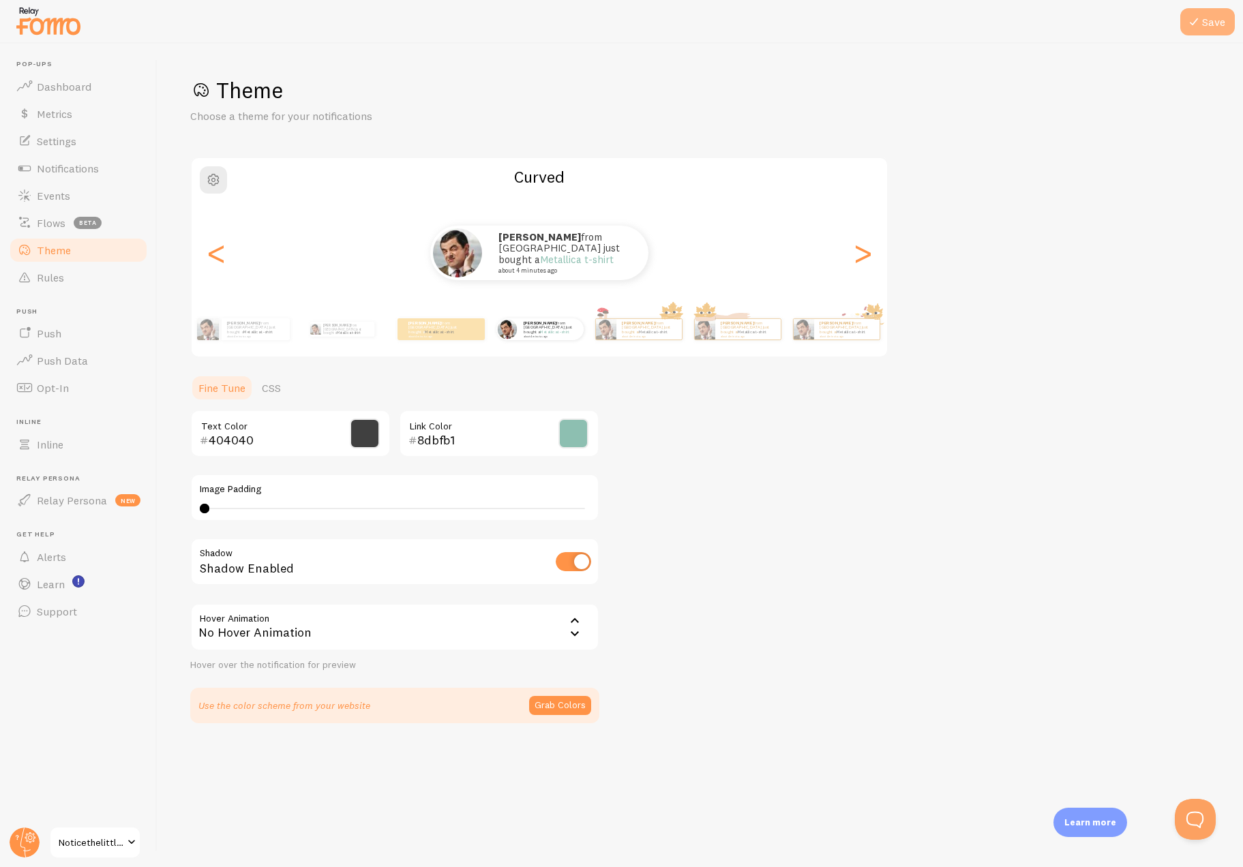
click at [1195, 20] on icon at bounding box center [1194, 22] width 16 height 16
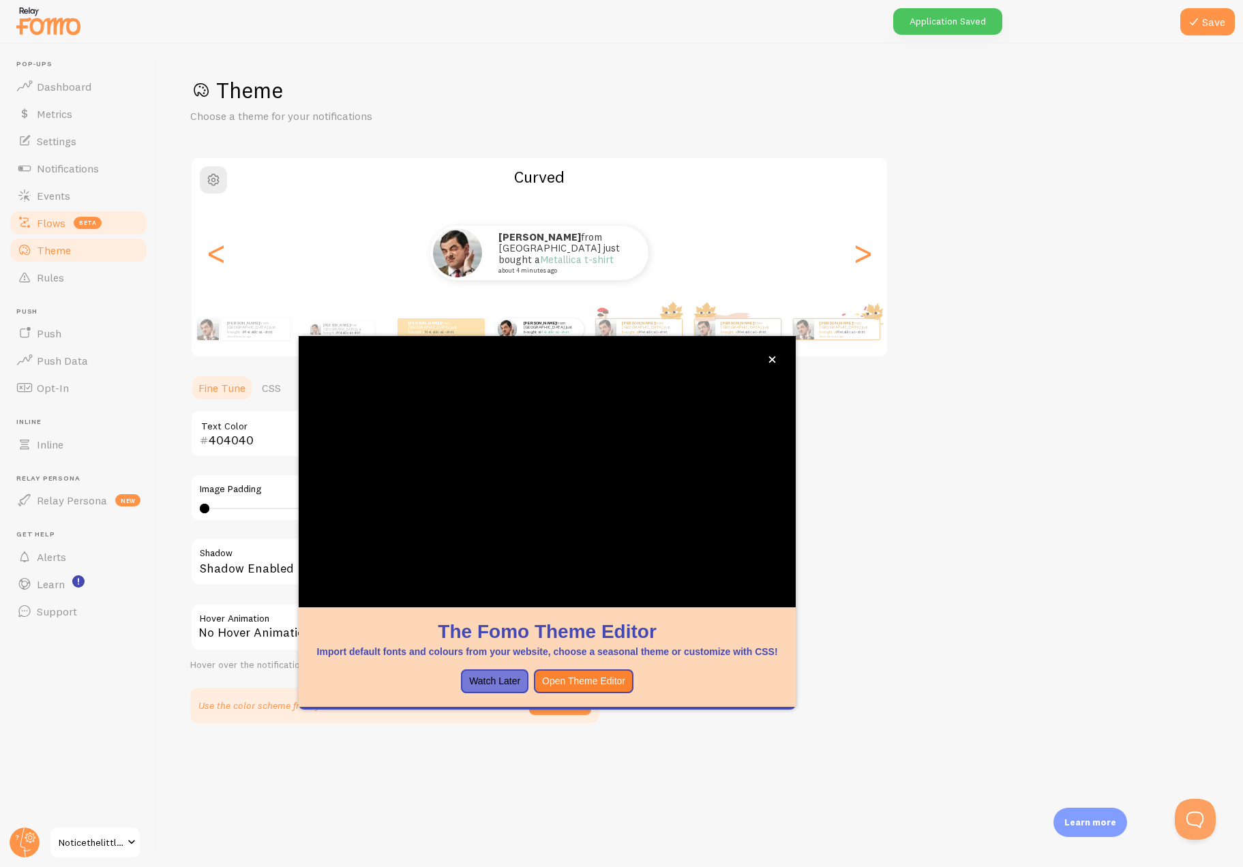
click at [56, 224] on span "Flows" at bounding box center [51, 223] width 29 height 14
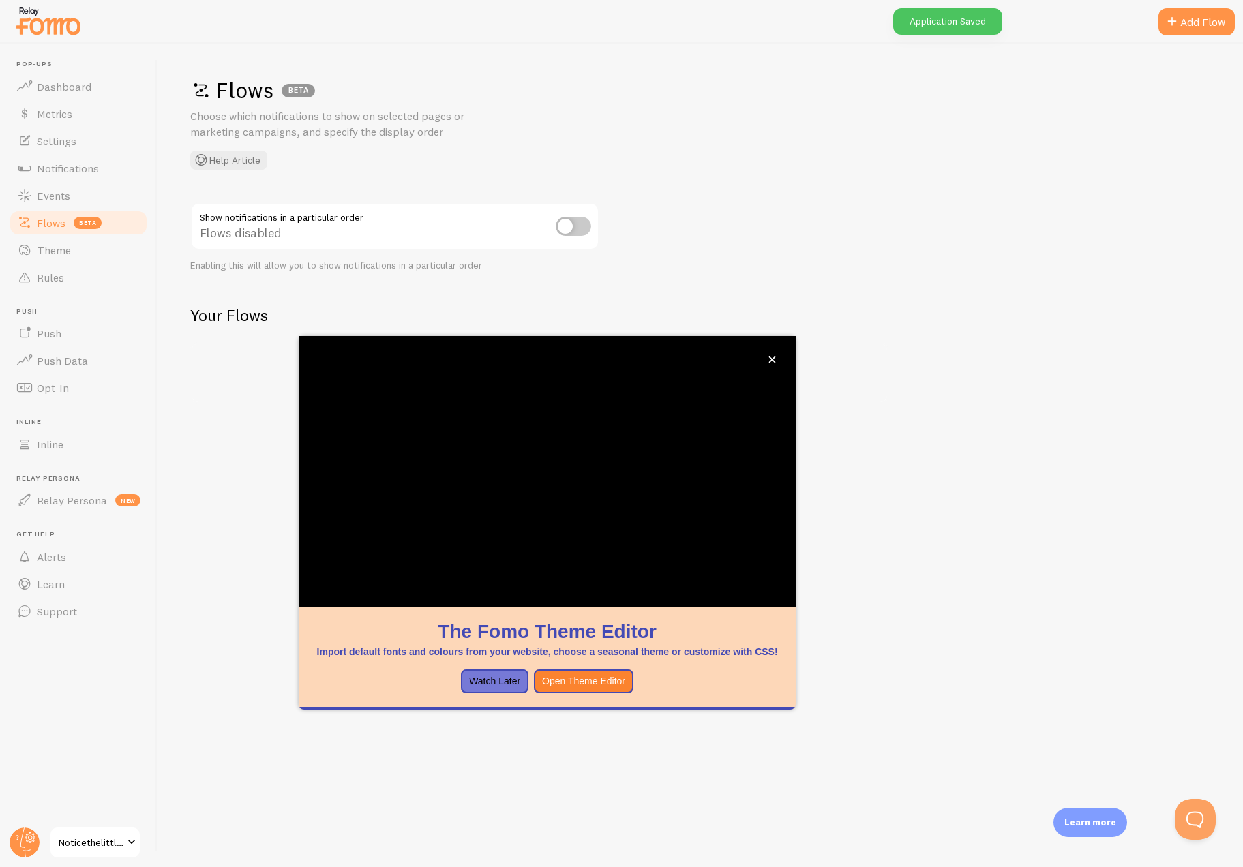
click at [770, 361] on div "Default used on all pages Edit" at bounding box center [539, 373] width 695 height 59
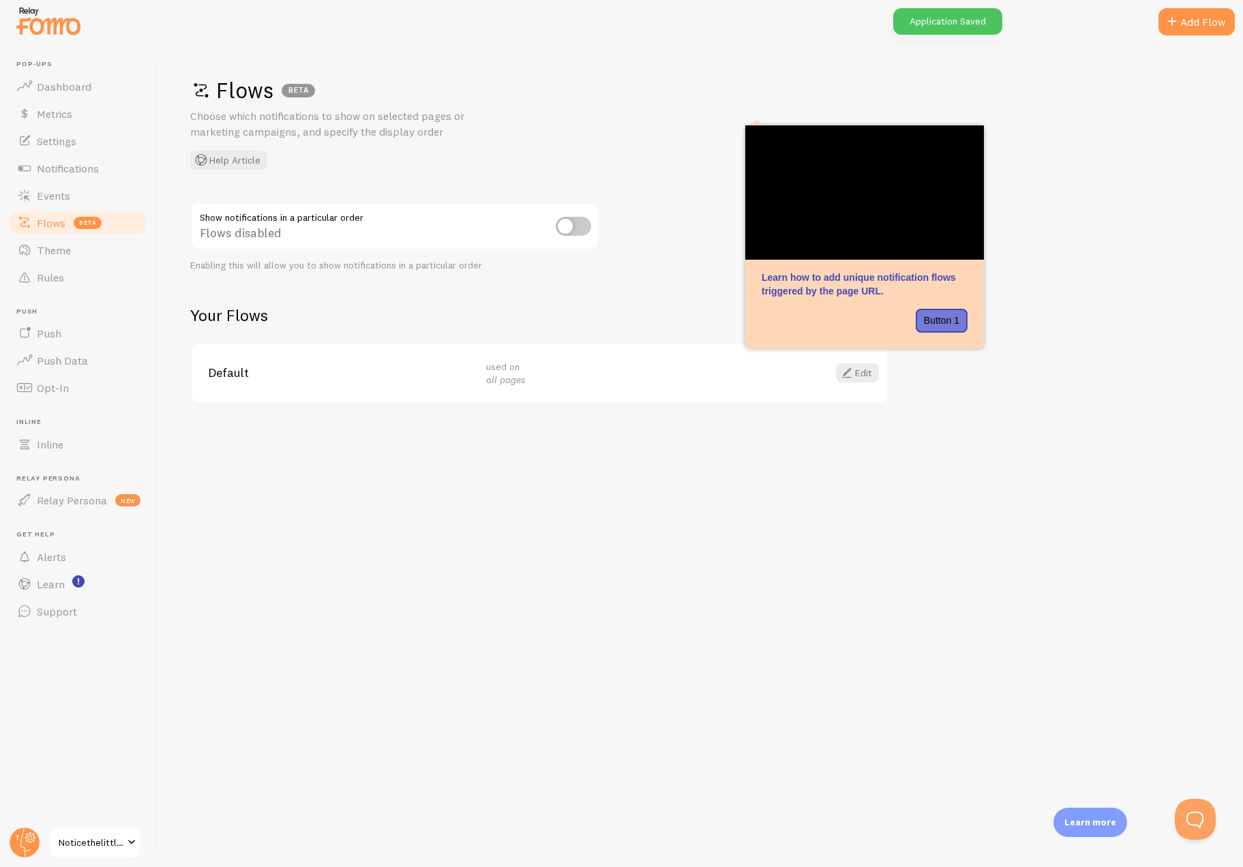
click at [530, 683] on div "Flows BETA Choose which notifications to show on selected pages or marketing ca…" at bounding box center [699, 456] width 1085 height 824
click at [61, 194] on span "Events" at bounding box center [53, 196] width 33 height 14
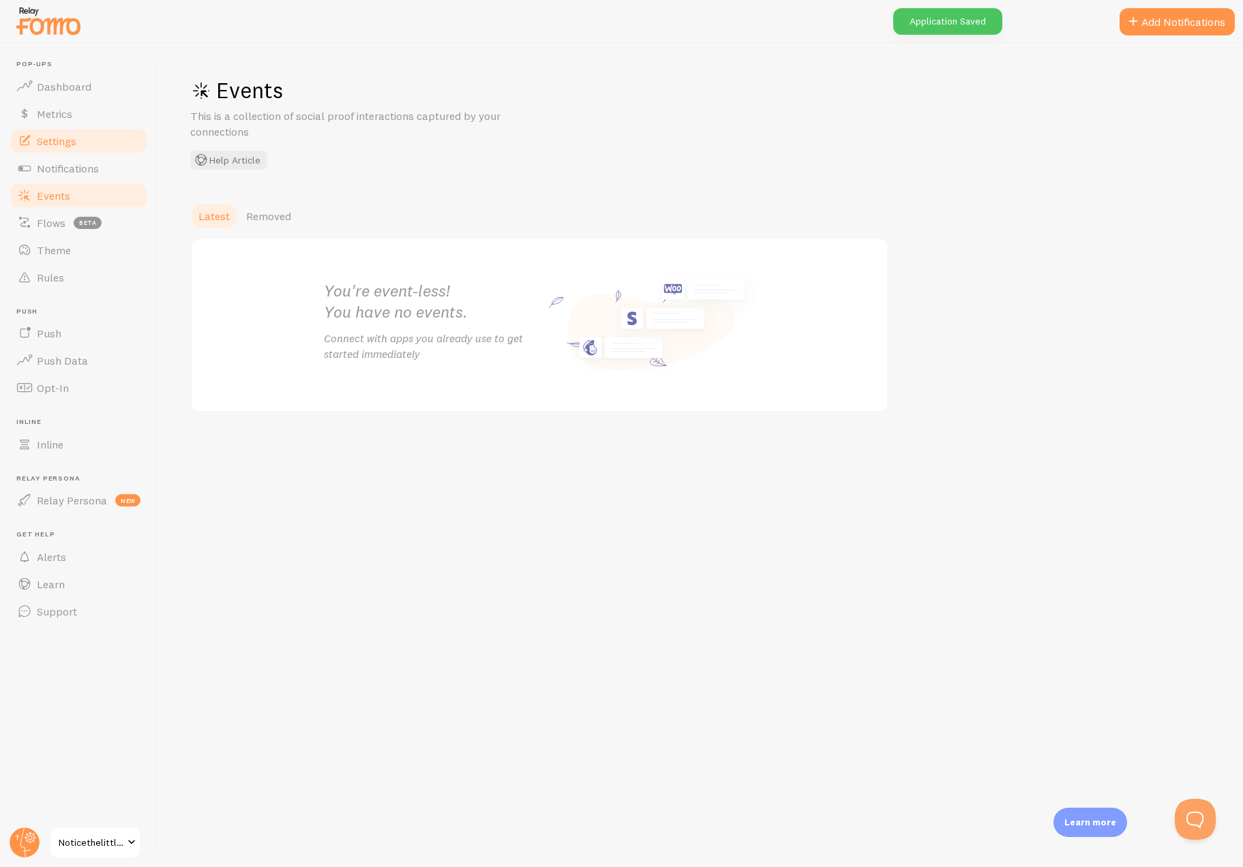
click at [55, 147] on span "Settings" at bounding box center [57, 141] width 40 height 14
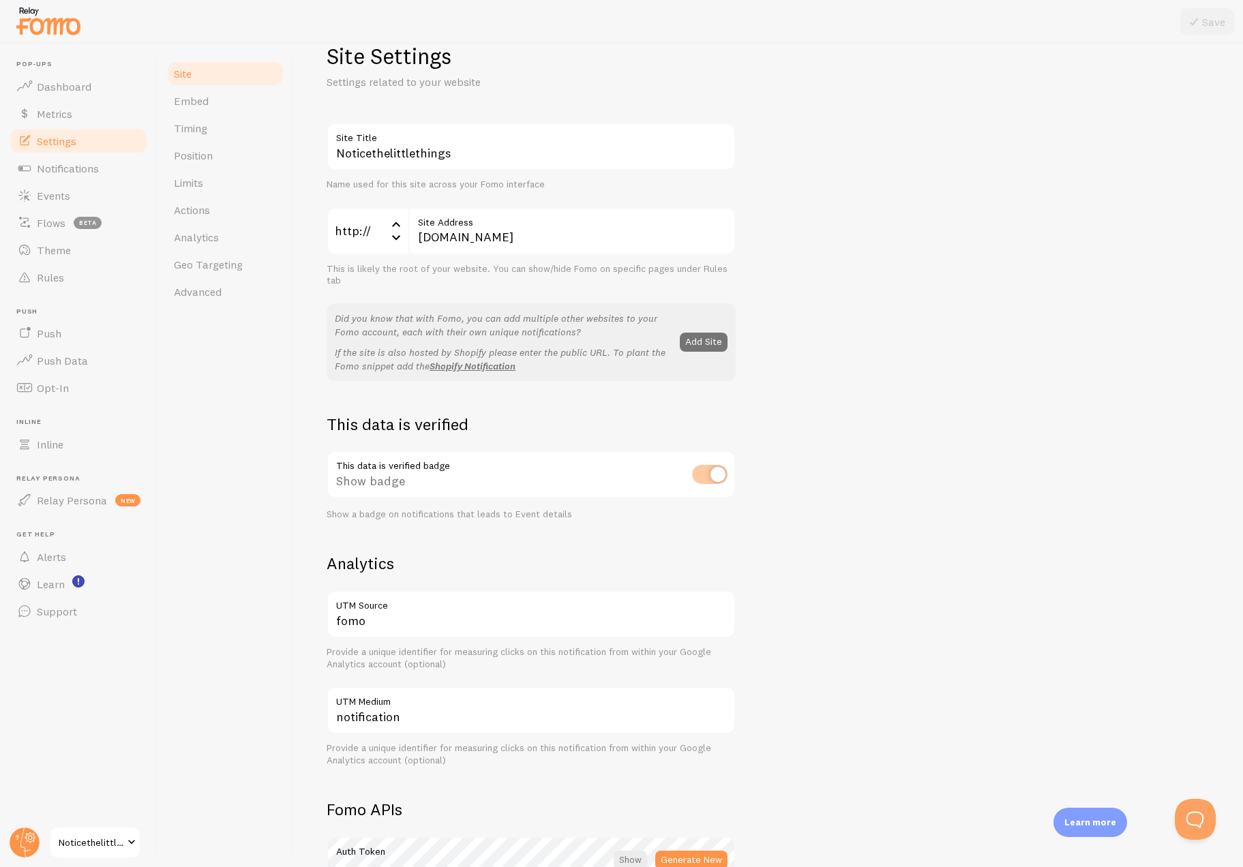
scroll to position [35, 0]
click at [204, 126] on span "Timing" at bounding box center [190, 128] width 33 height 14
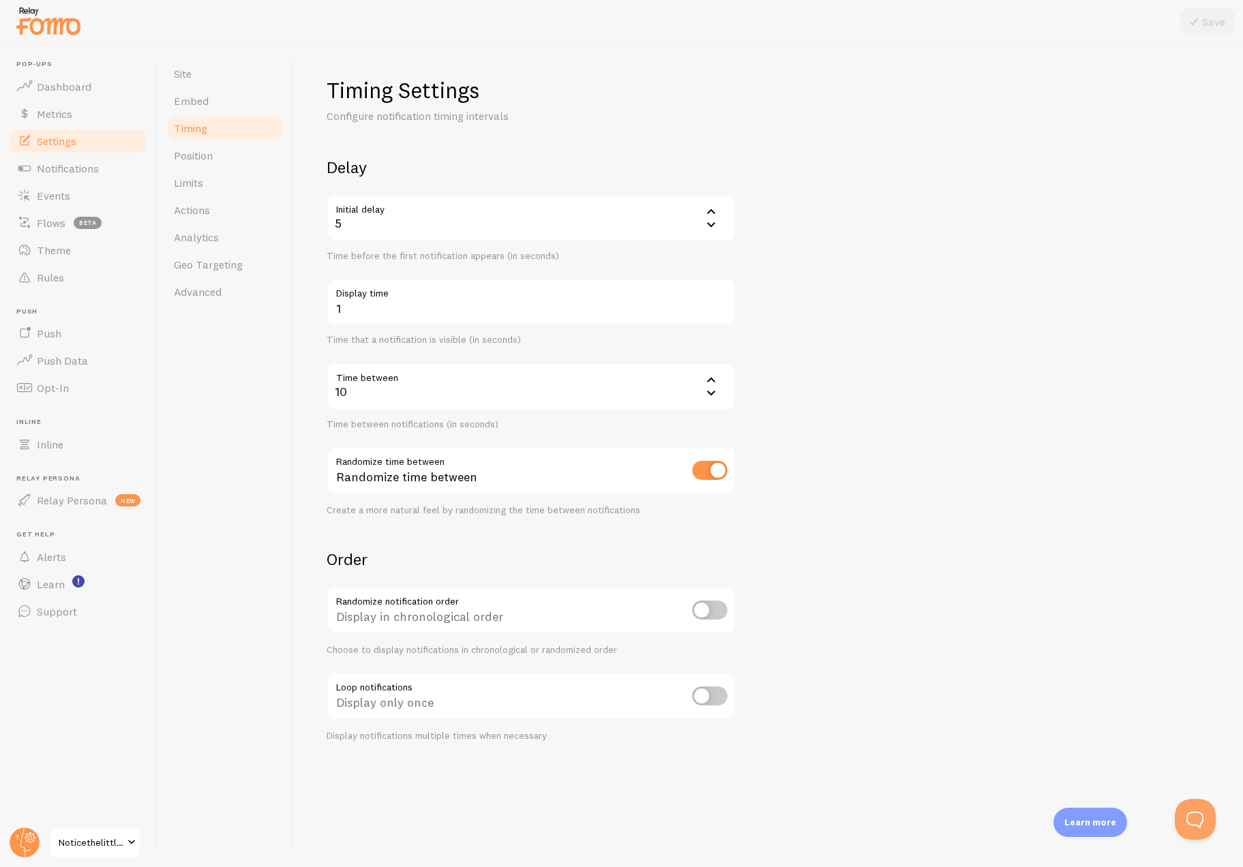
click at [710, 215] on icon at bounding box center [711, 211] width 16 height 16
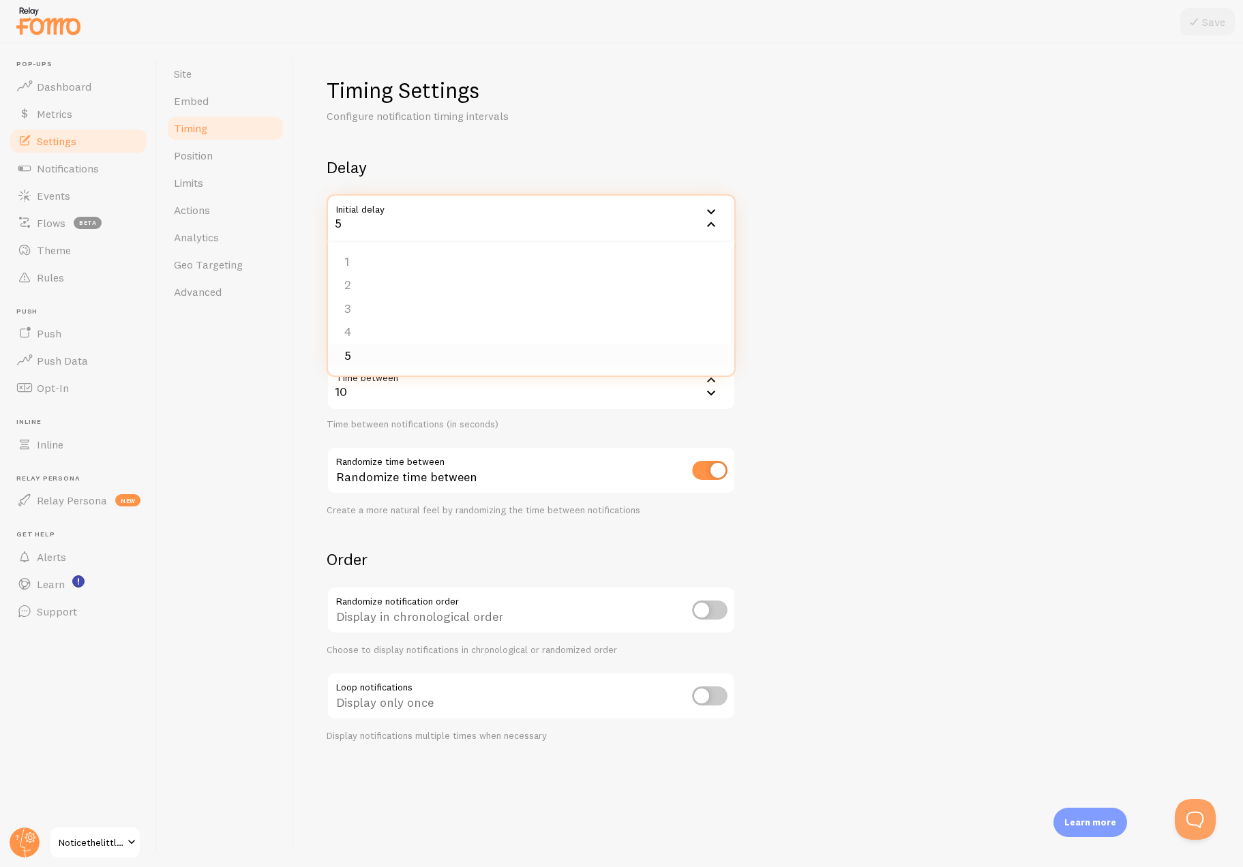
click at [585, 361] on li "5" at bounding box center [531, 356] width 406 height 24
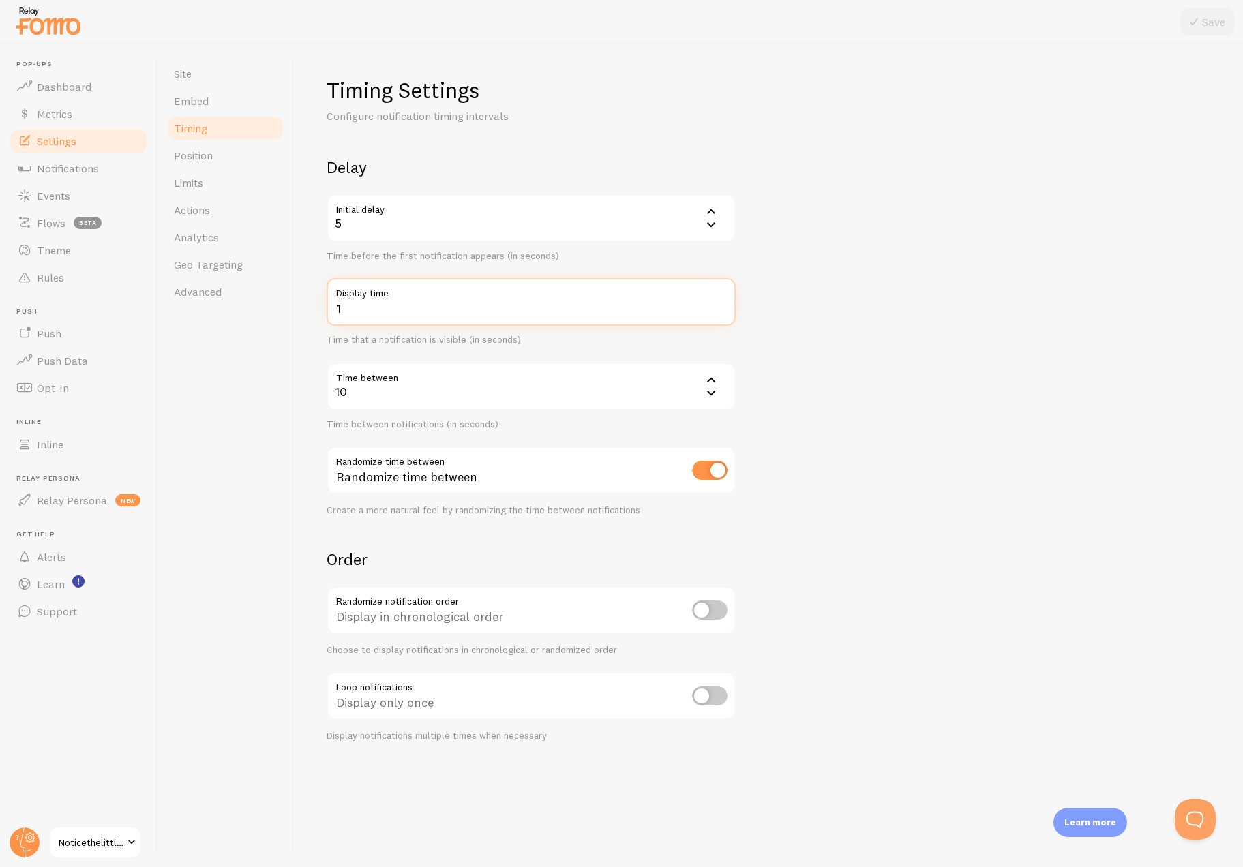
drag, startPoint x: 383, startPoint y: 316, endPoint x: 318, endPoint y: 315, distance: 65.5
click at [318, 315] on div "Timing Settings Configure notification timing intervals Delay Initial delay 5 5…" at bounding box center [768, 456] width 949 height 824
type input "6"
click at [788, 297] on form "Delay Initial delay 5 5 1 2 3 4 5 Time before the first notification appears (i…" at bounding box center [769, 449] width 884 height 585
click at [719, 607] on input "checkbox" at bounding box center [709, 610] width 35 height 19
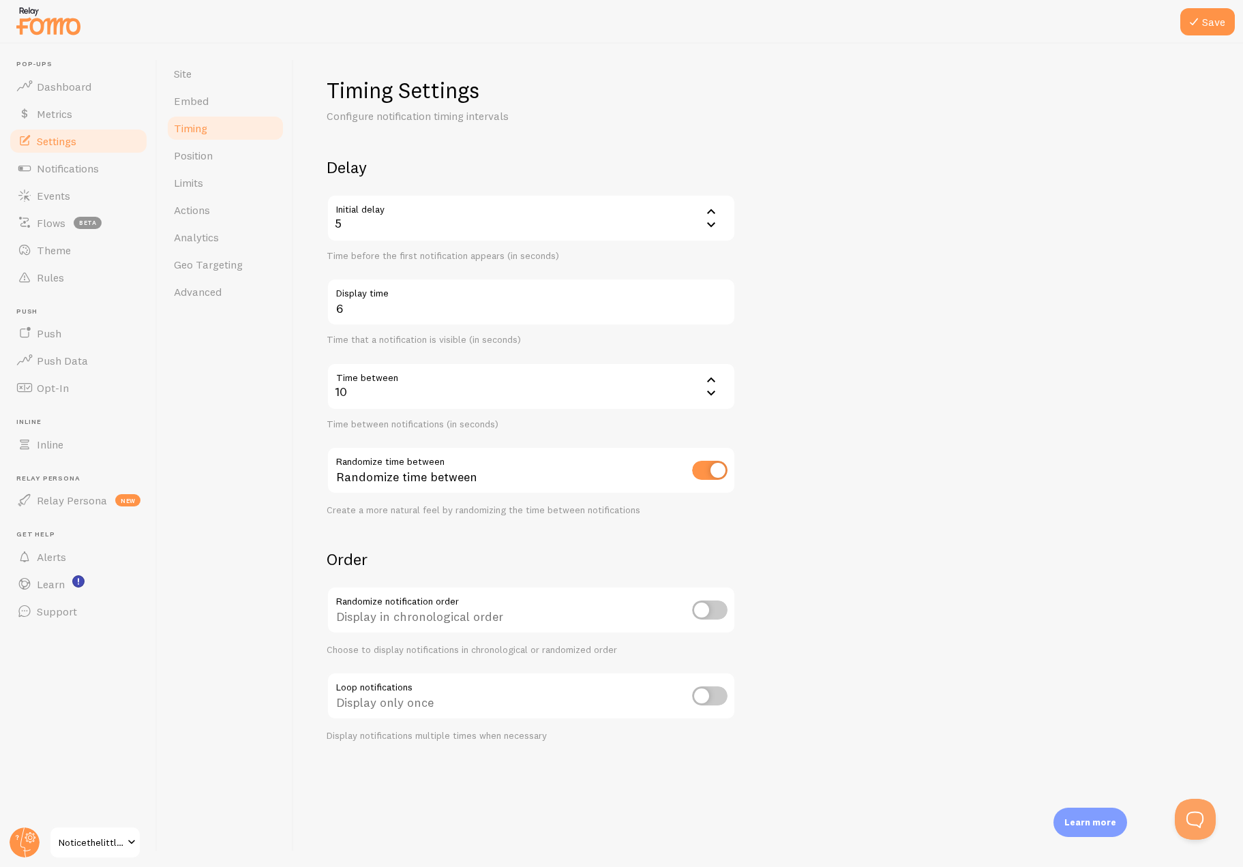
checkbox input "true"
click at [1204, 14] on button "Save" at bounding box center [1207, 21] width 55 height 27
click at [230, 153] on link "Position" at bounding box center [225, 155] width 119 height 27
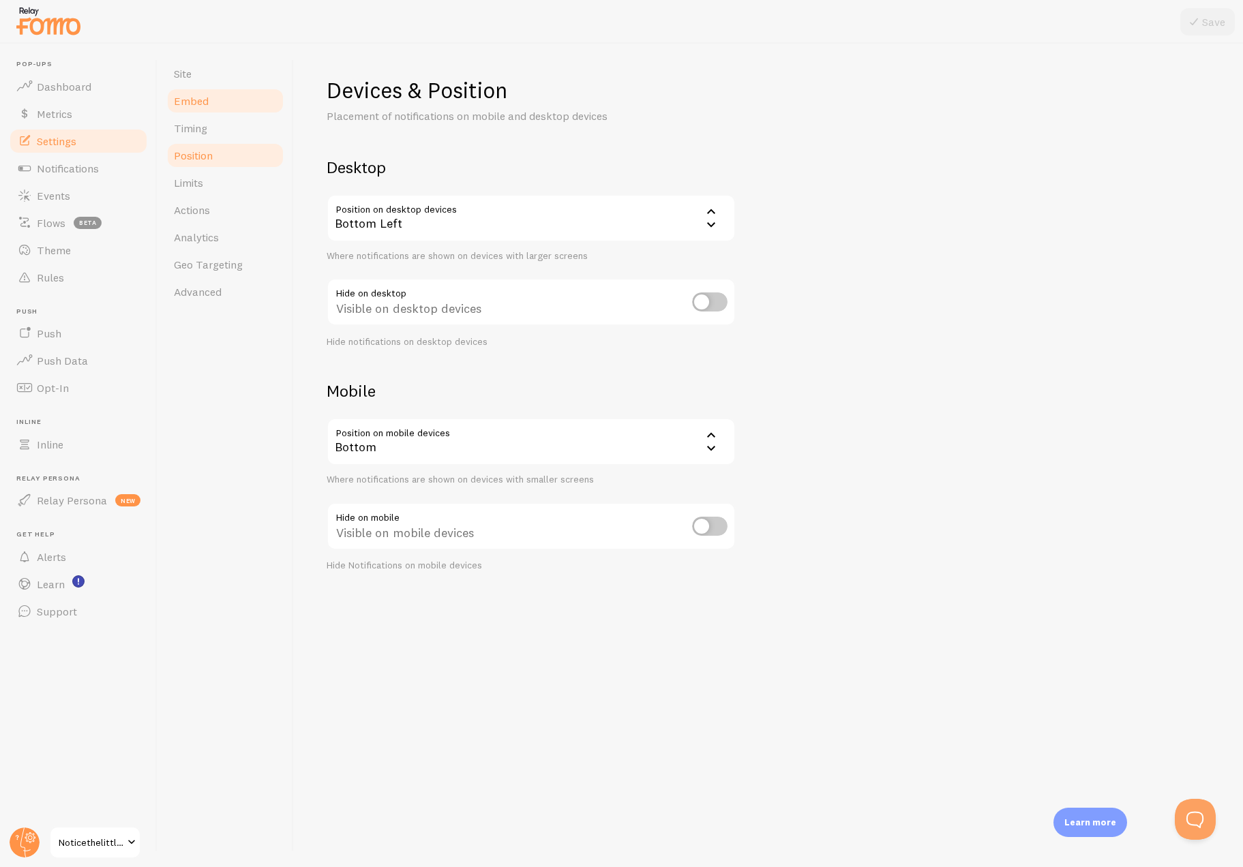
click at [213, 107] on link "Embed" at bounding box center [225, 100] width 119 height 27
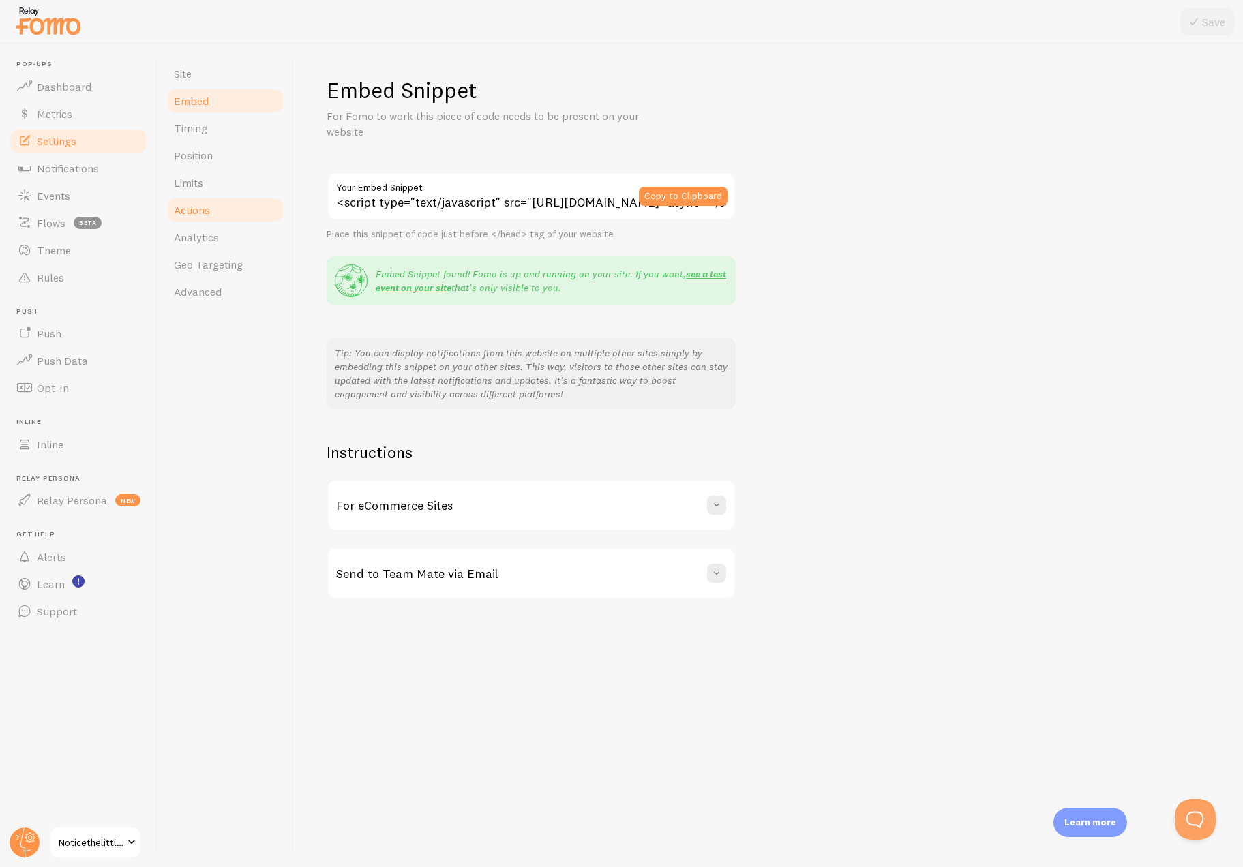
click at [209, 204] on span "Actions" at bounding box center [192, 210] width 36 height 14
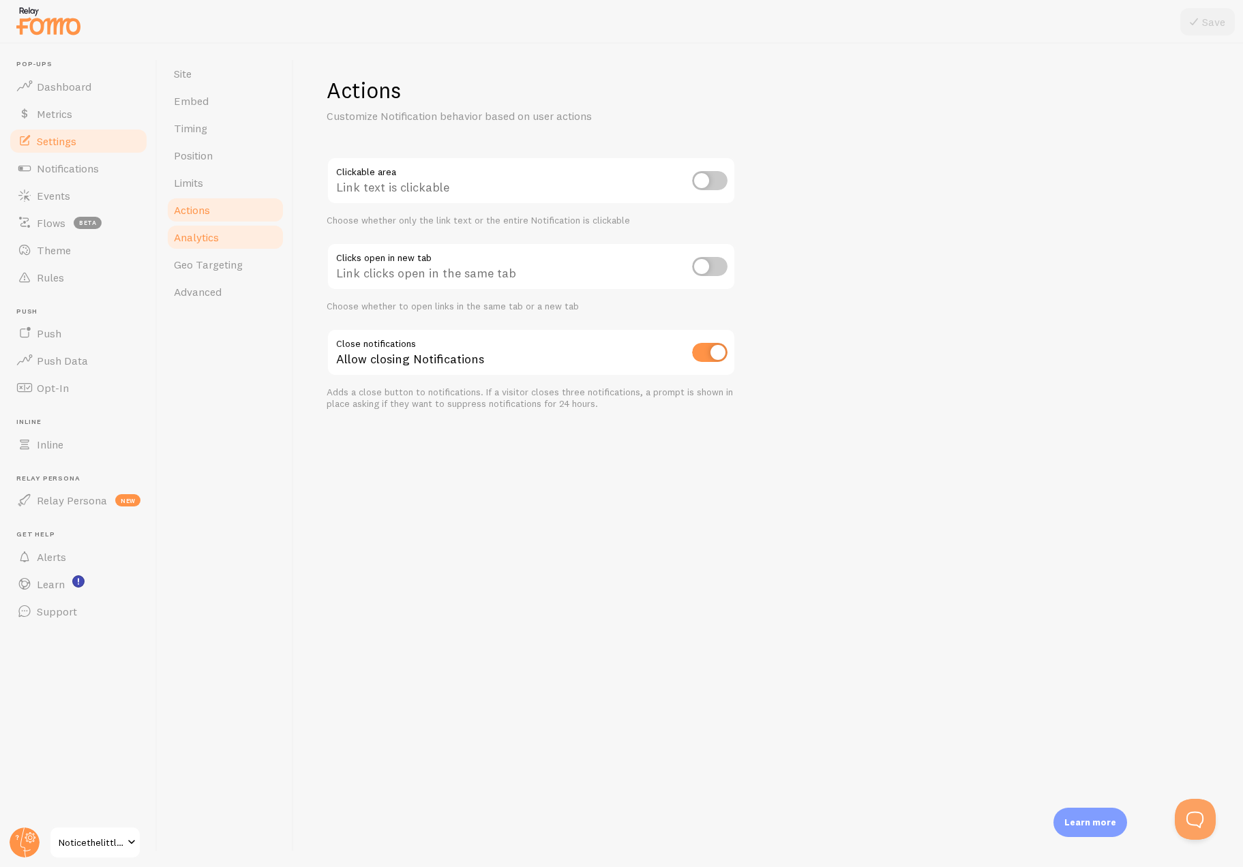
click at [206, 235] on span "Analytics" at bounding box center [196, 237] width 45 height 14
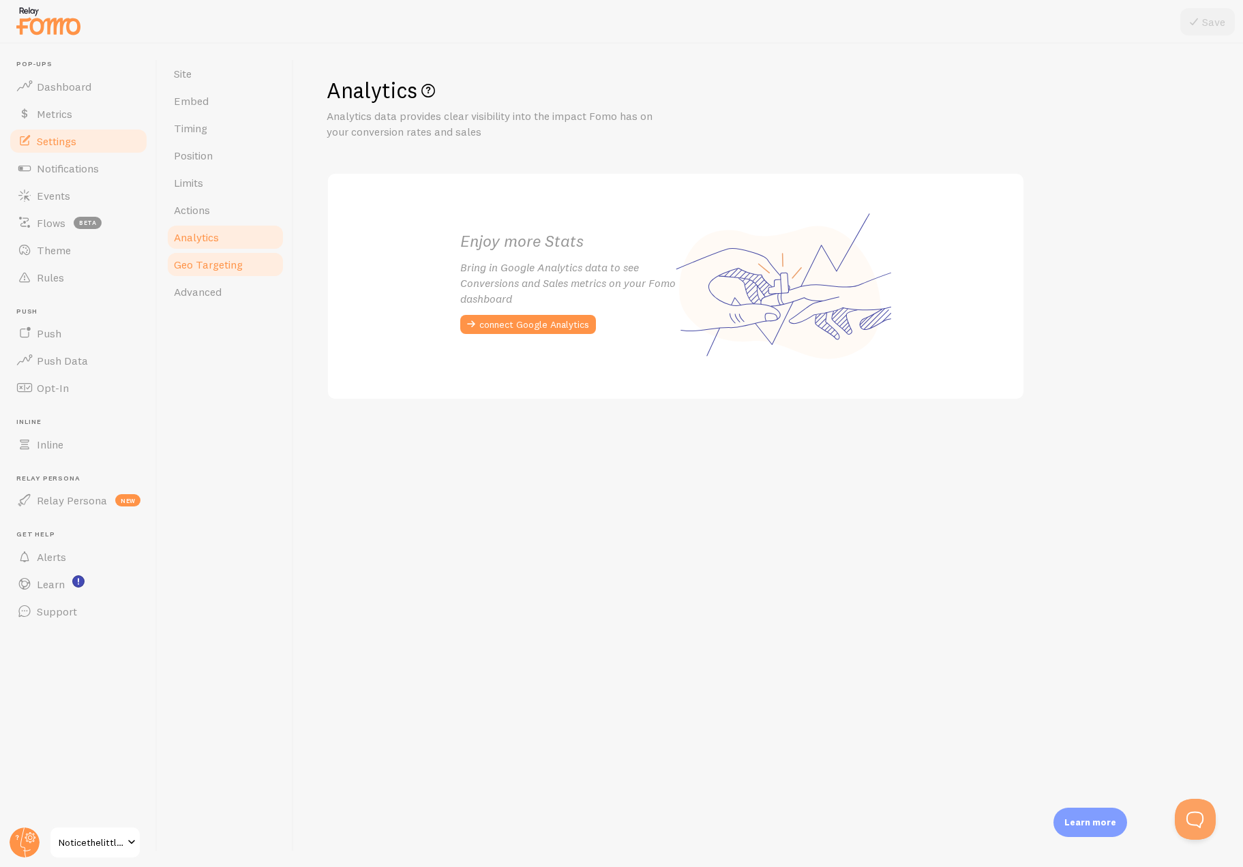
click at [207, 261] on span "Geo Targeting" at bounding box center [208, 265] width 69 height 14
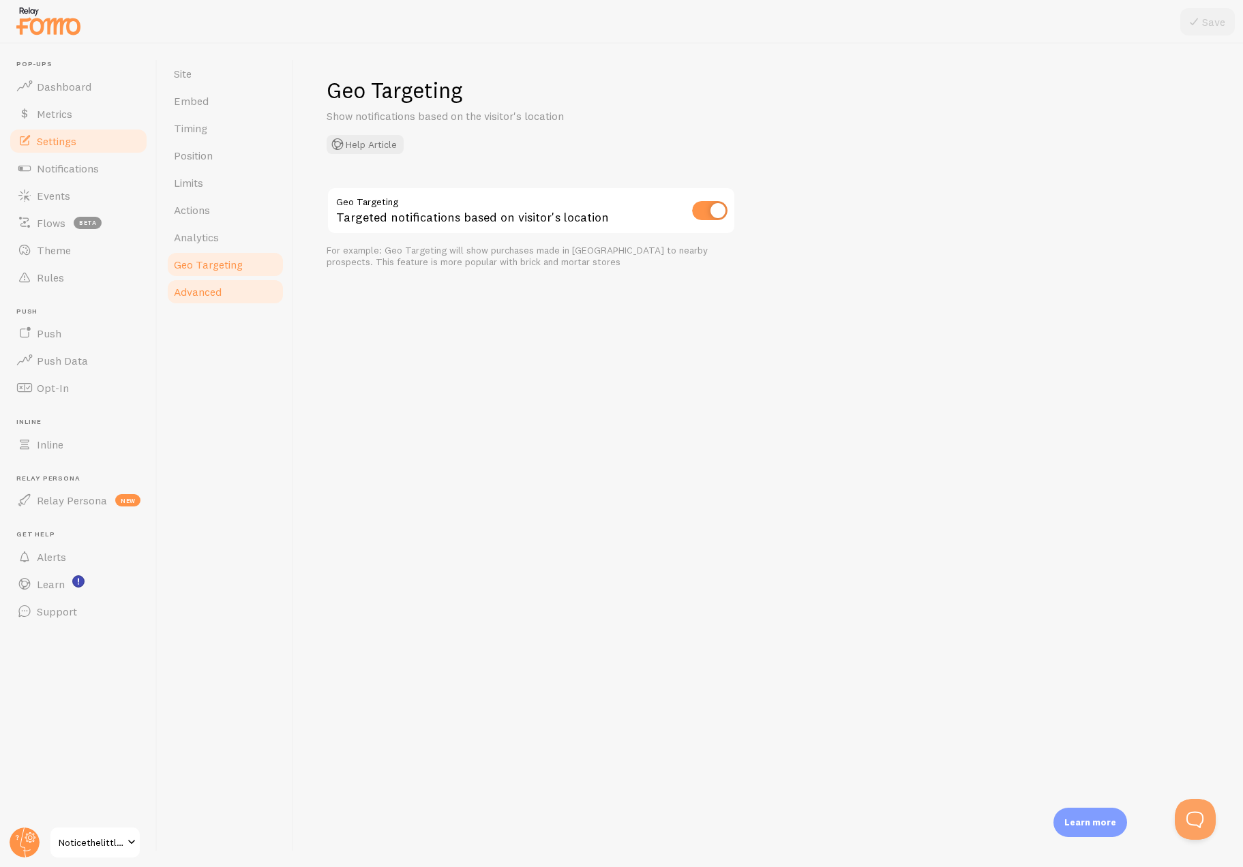
click at [207, 291] on span "Advanced" at bounding box center [198, 292] width 48 height 14
